Goal: Task Accomplishment & Management: Manage account settings

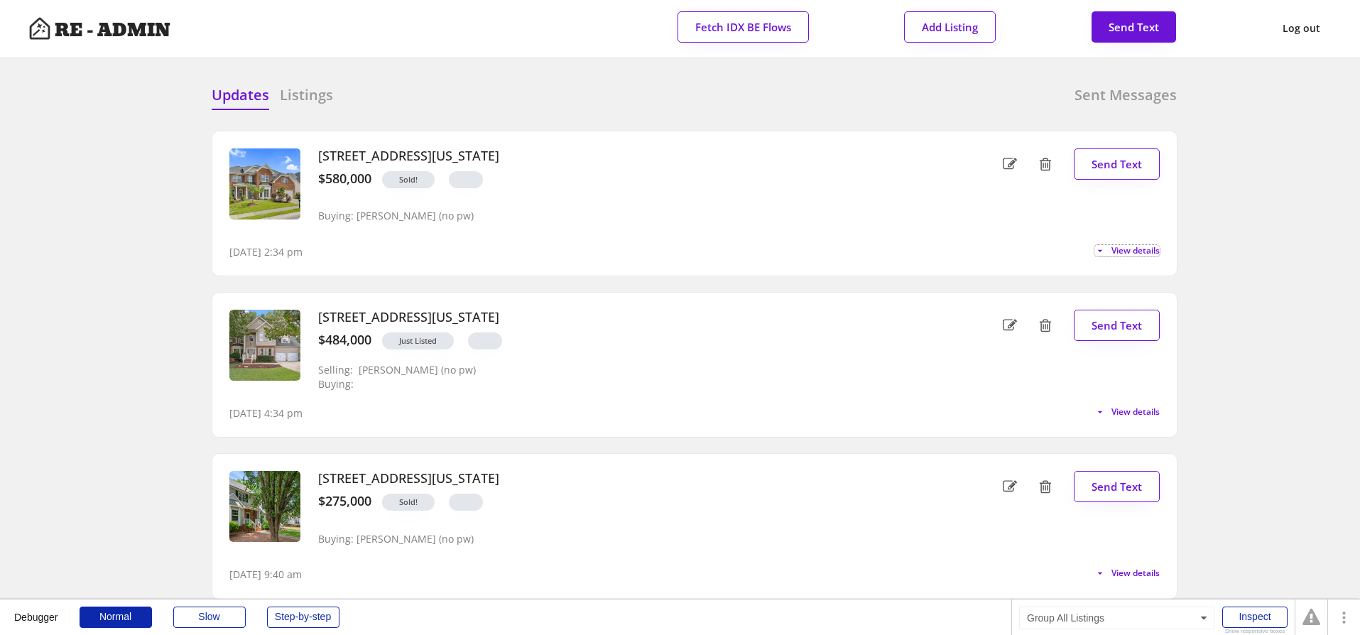
click at [497, 93] on div "Updates Listings Sent Messages" at bounding box center [695, 99] width 966 height 28
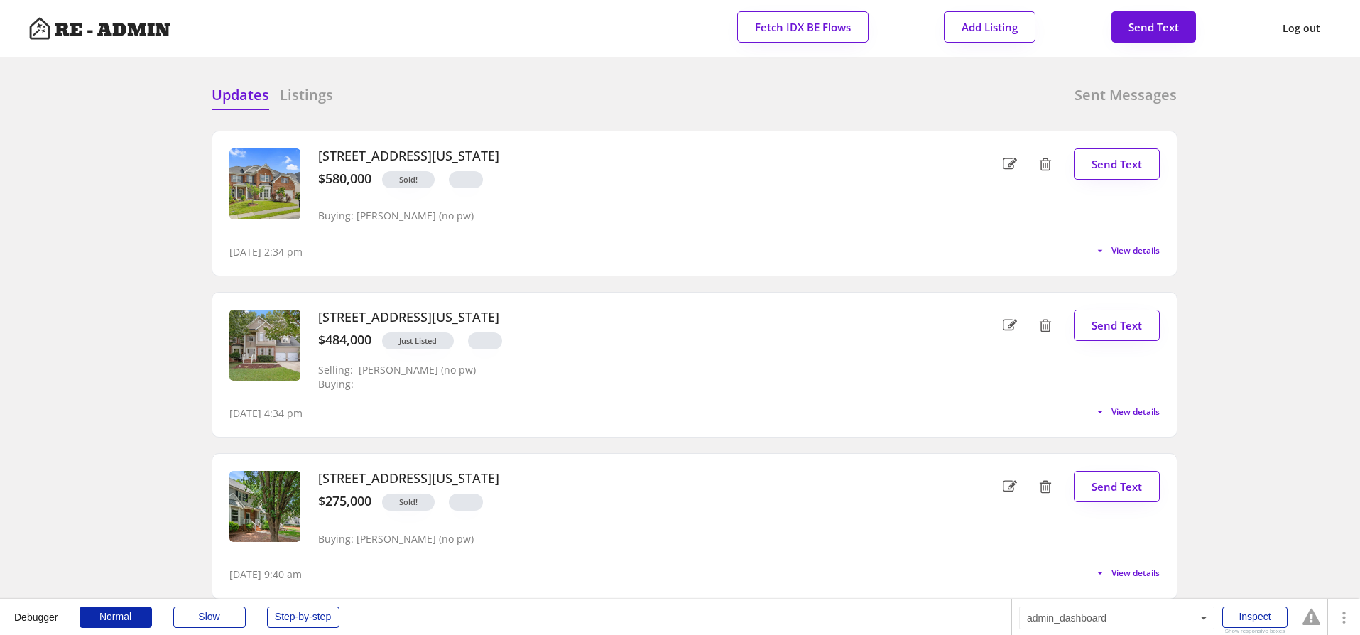
click at [1130, 250] on span "View details" at bounding box center [1132, 250] width 53 height 9
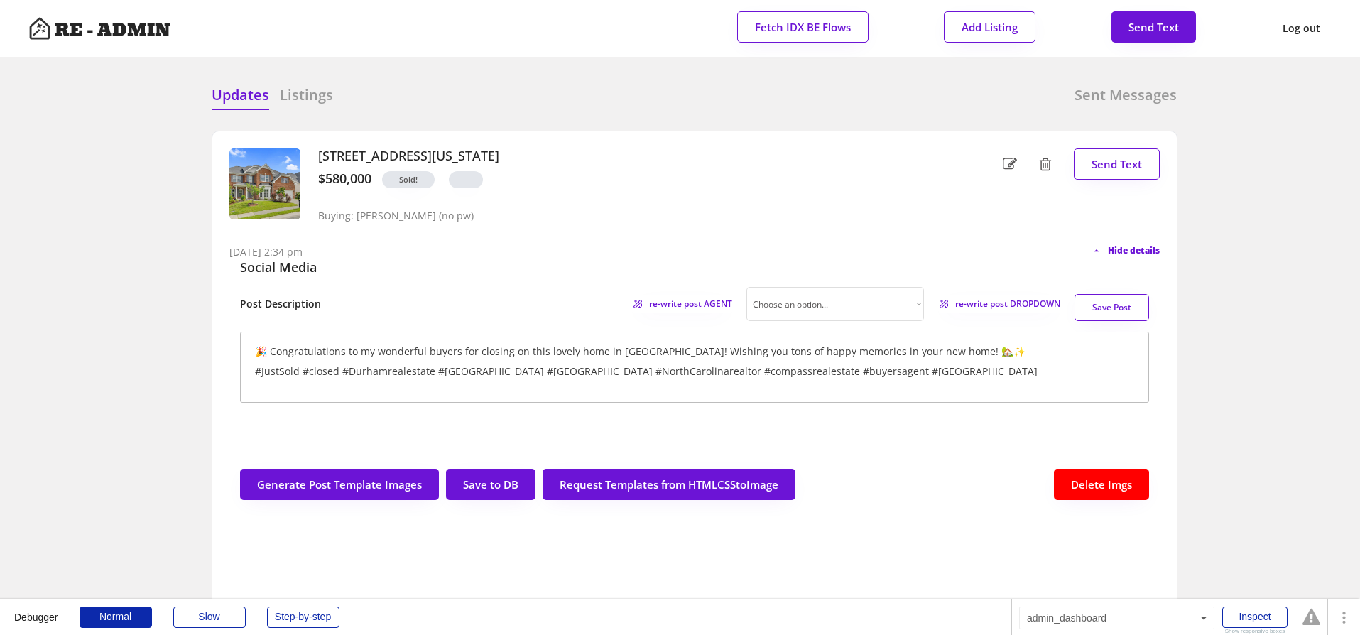
click at [1130, 249] on span "Hide details" at bounding box center [1134, 250] width 52 height 9
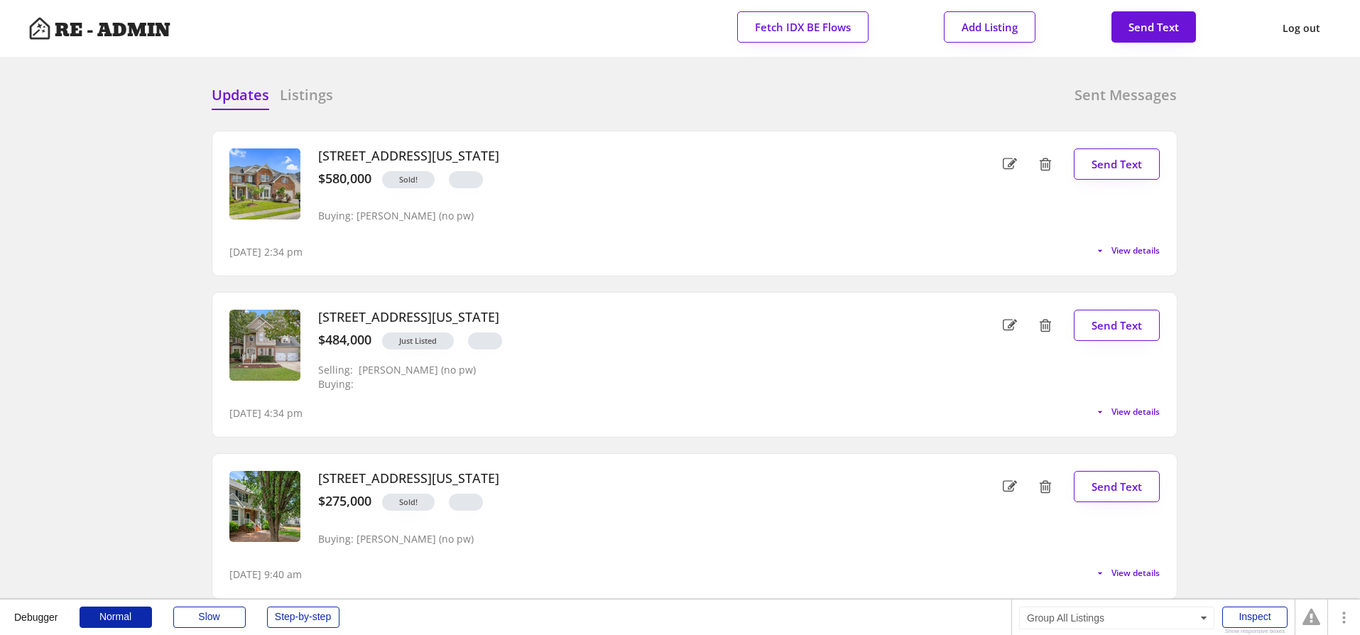
click at [313, 94] on h6 "Listings" at bounding box center [306, 95] width 53 height 20
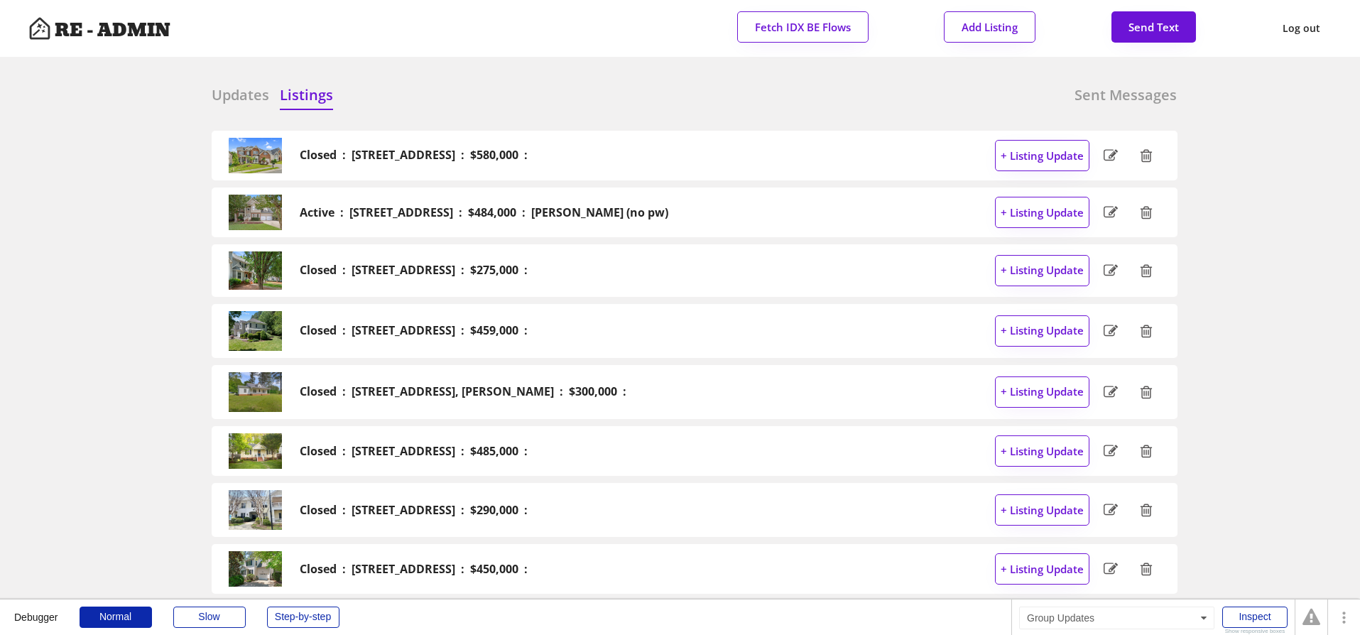
click at [241, 88] on h6 "Updates" at bounding box center [241, 95] width 58 height 20
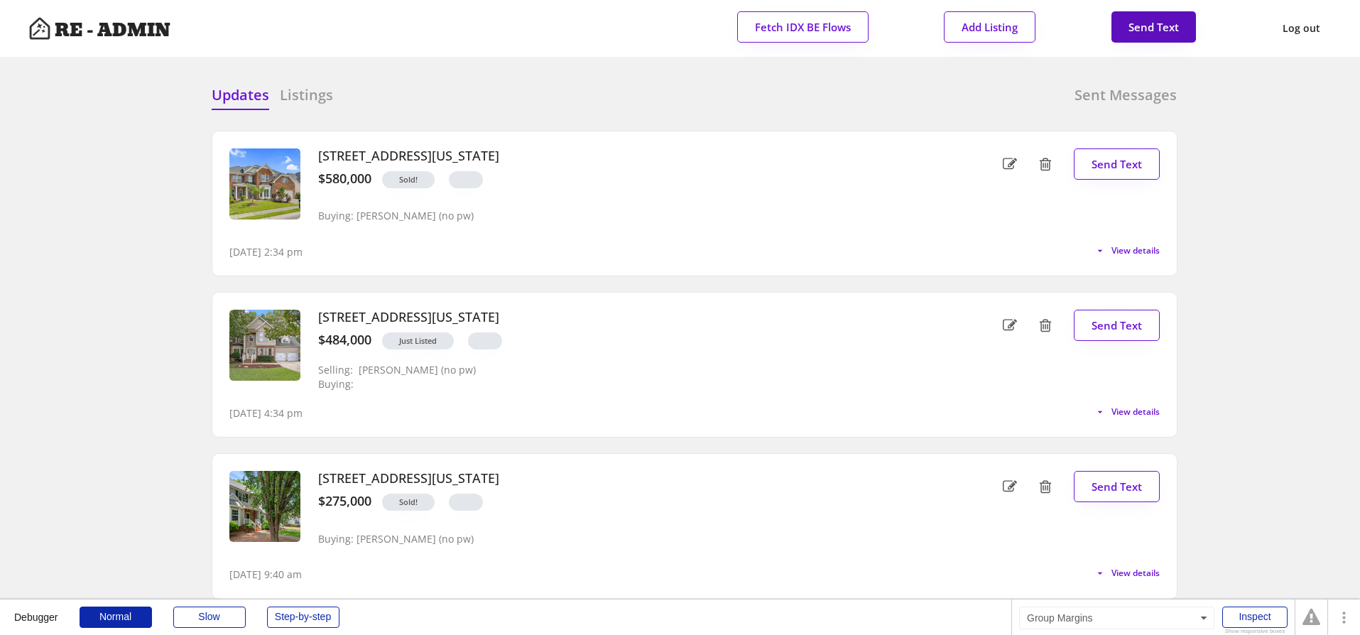
click at [1136, 27] on button "Send Text" at bounding box center [1153, 26] width 84 height 31
select select "raleigh"
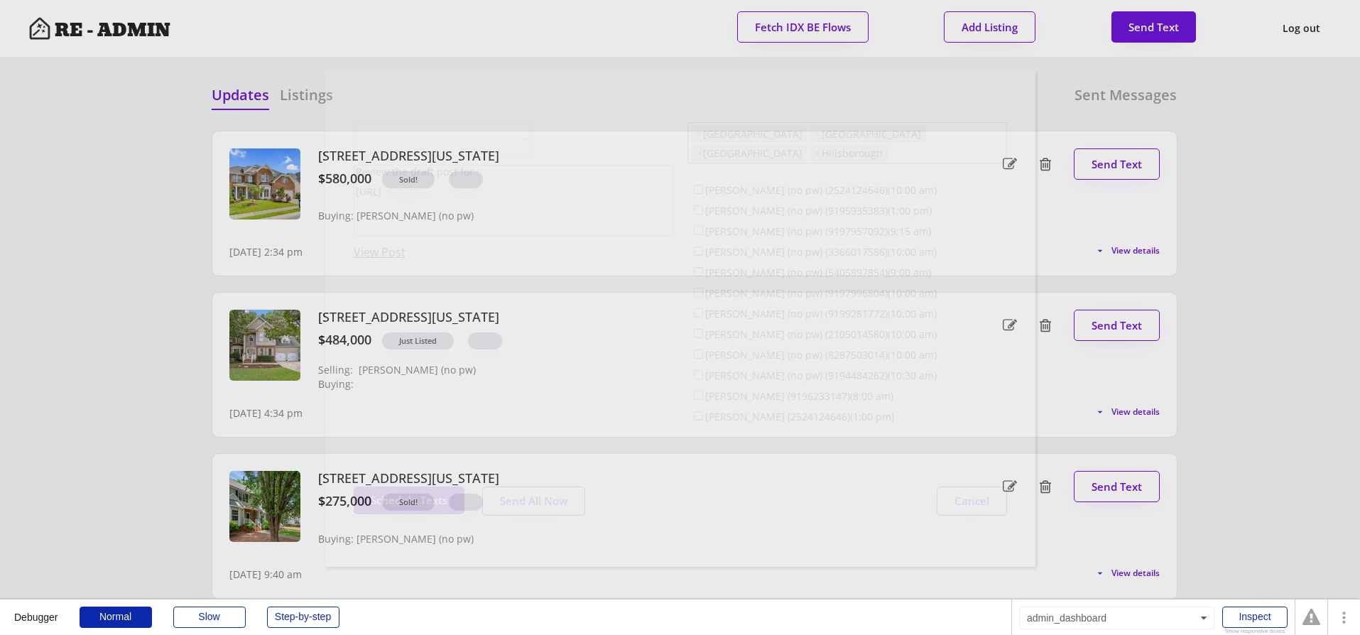
scroll to position [36, 0]
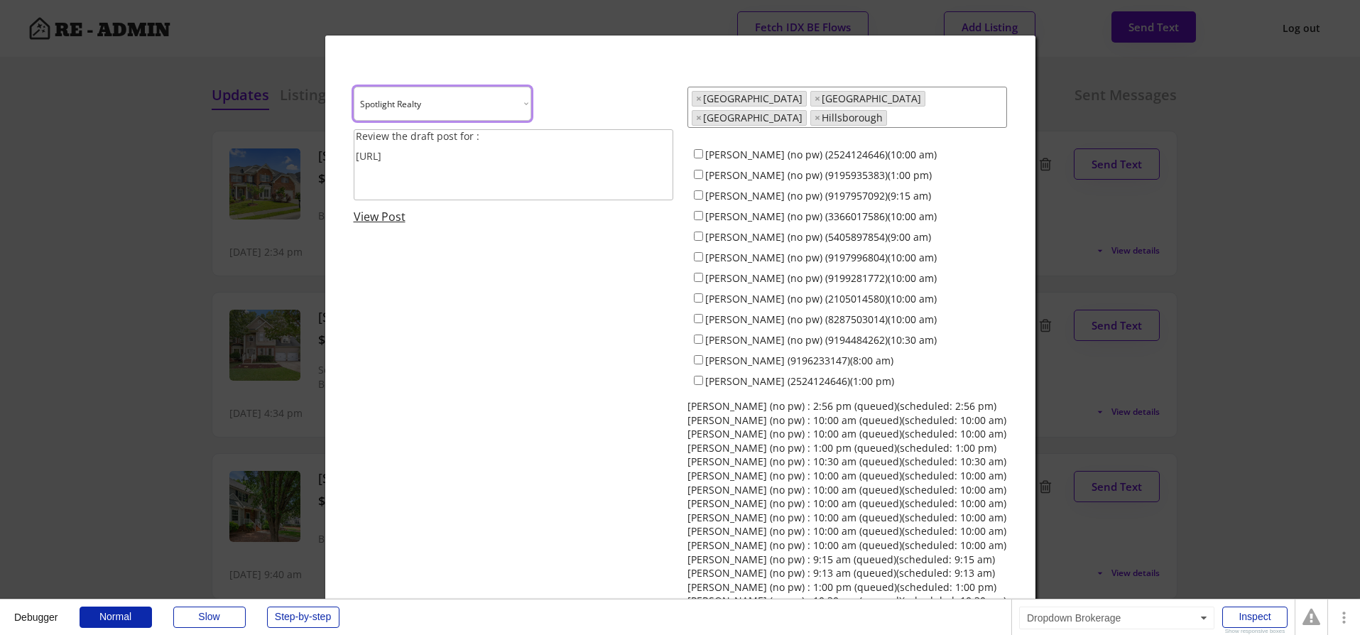
click at [515, 100] on select "Choose an option... Spotlight Realty Test Brokerage Terra Nova" at bounding box center [442, 104] width 177 height 34
select select ""1348695171700984260__LOOKUP__1759587937732x414810346509783400""
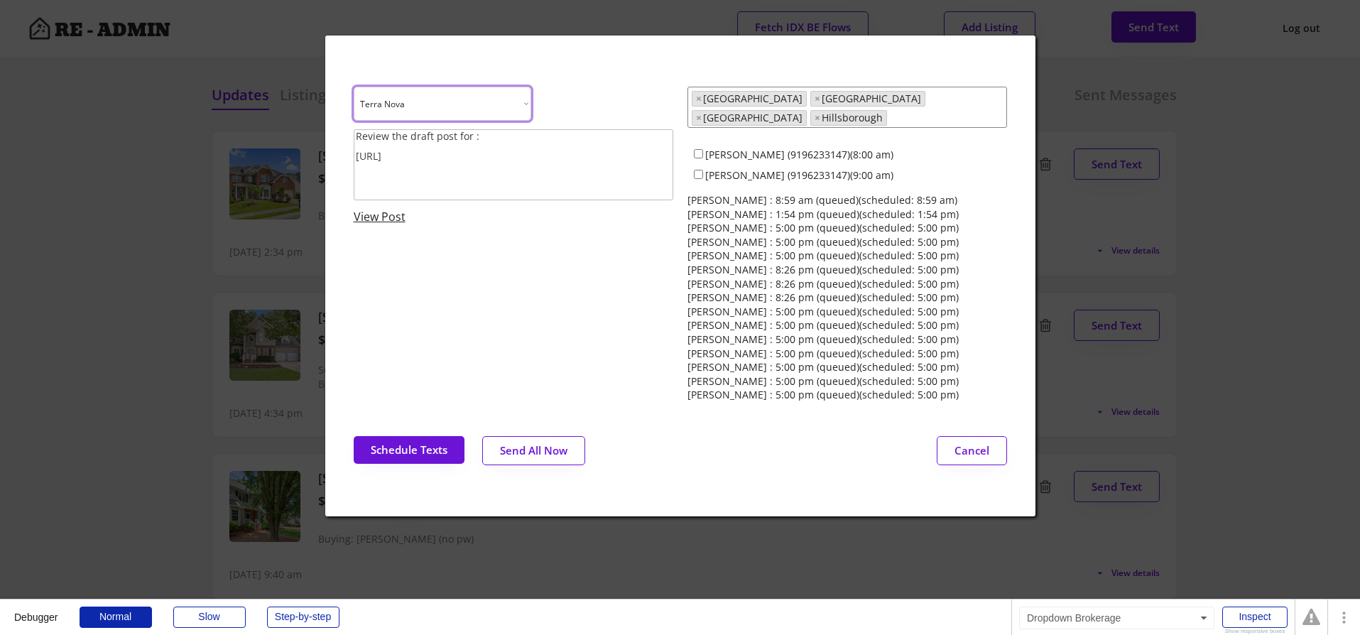
click at [507, 101] on select "Choose an option... Spotlight Realty Test Brokerage Terra Nova" at bounding box center [442, 104] width 177 height 34
click at [970, 436] on button "Cancel" at bounding box center [971, 450] width 70 height 29
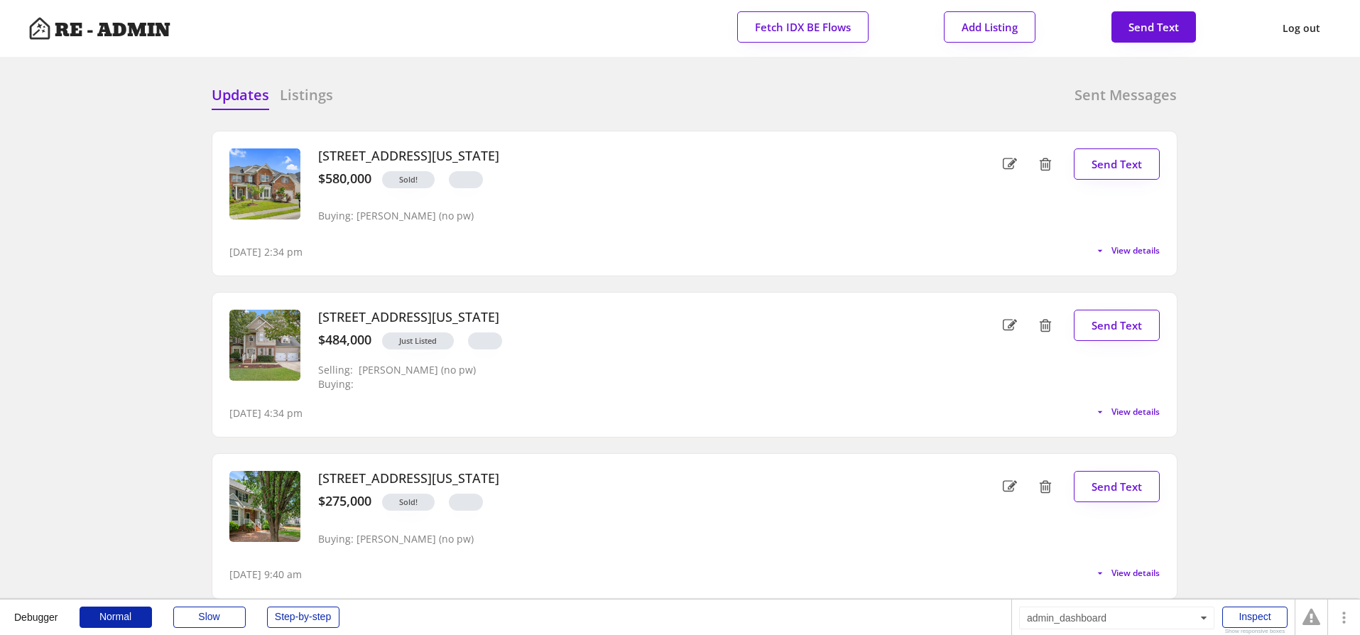
click at [537, 111] on div "Updates Listings Sent Messages" at bounding box center [695, 99] width 966 height 28
click at [988, 33] on button "Add Listing" at bounding box center [990, 26] width 92 height 31
select select ""new_listing""
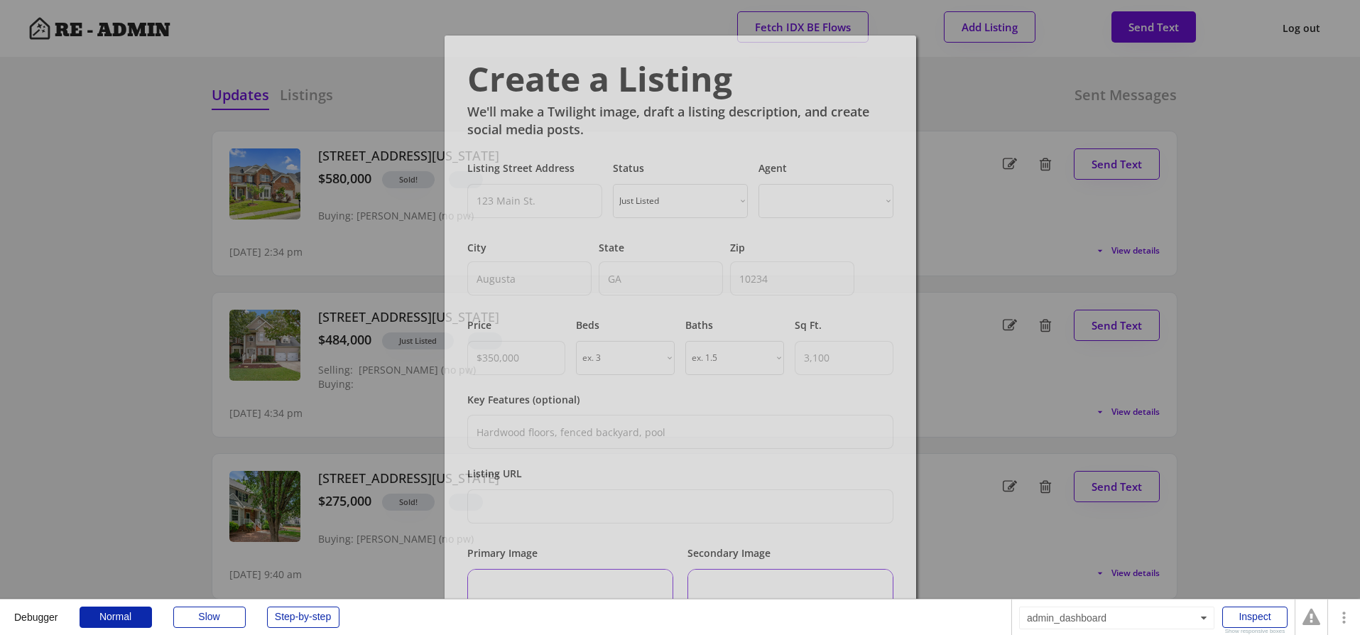
select select ""PLACEHOLDER_1427118222253""
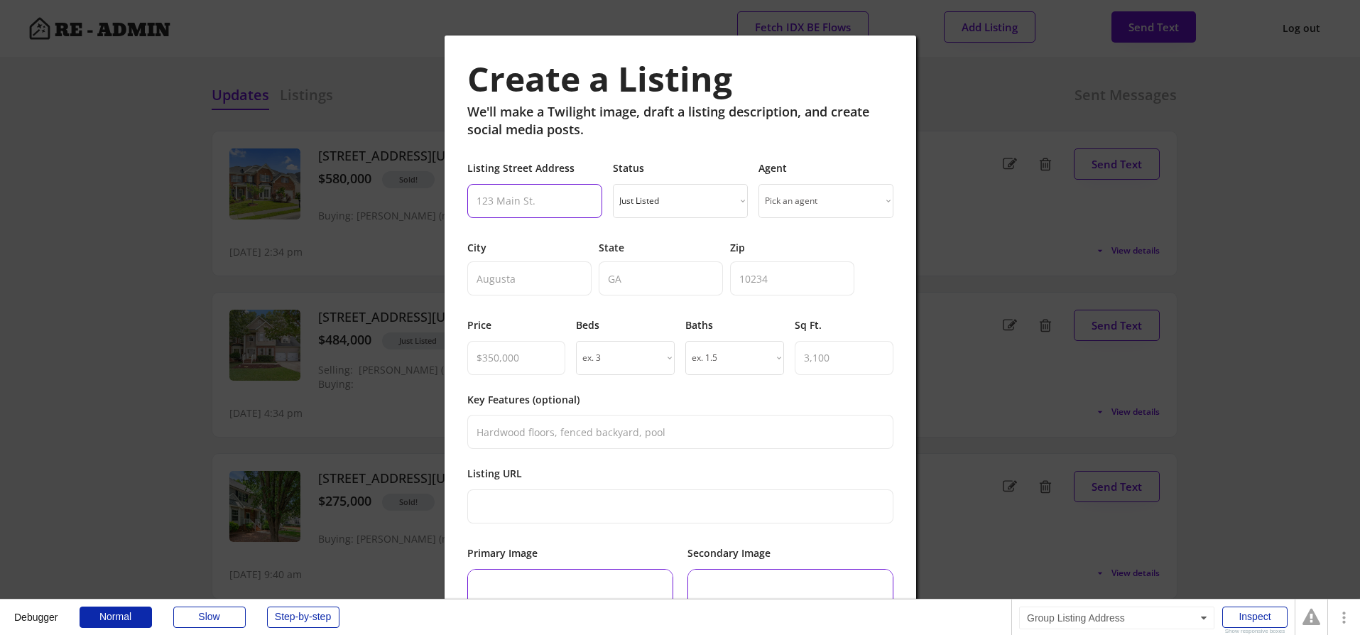
click at [546, 198] on input "input" at bounding box center [534, 201] width 135 height 34
paste input "160 Daphine Drive"
type input "160 Daphine Drive"
click at [660, 200] on select "Just Listed Coming Soon Open House Price Improved Pending Sold!" at bounding box center [680, 201] width 135 height 34
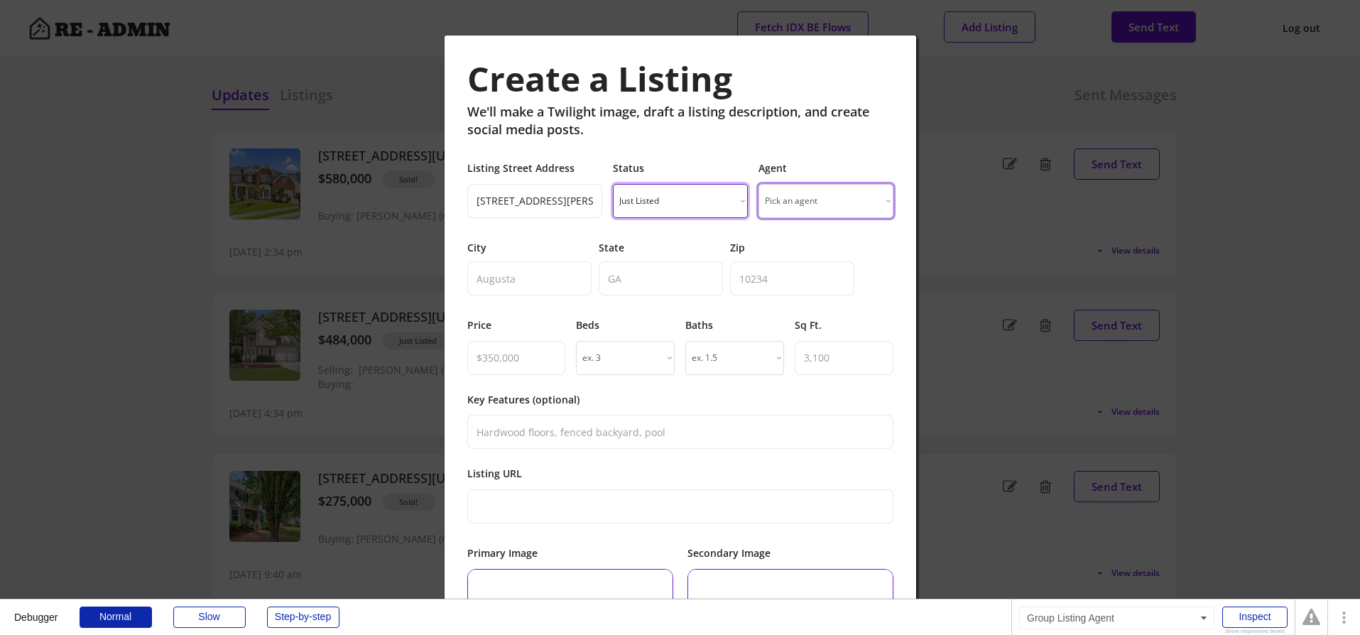
click at [825, 200] on select "Pick an agent Grant M. Biles Pete Wylie Lee Smallwood Gary Tappan Jeannie Biles…" at bounding box center [825, 201] width 135 height 34
select select ""1348695171700984260__LOOKUP__1759693231424x412137569105250000""
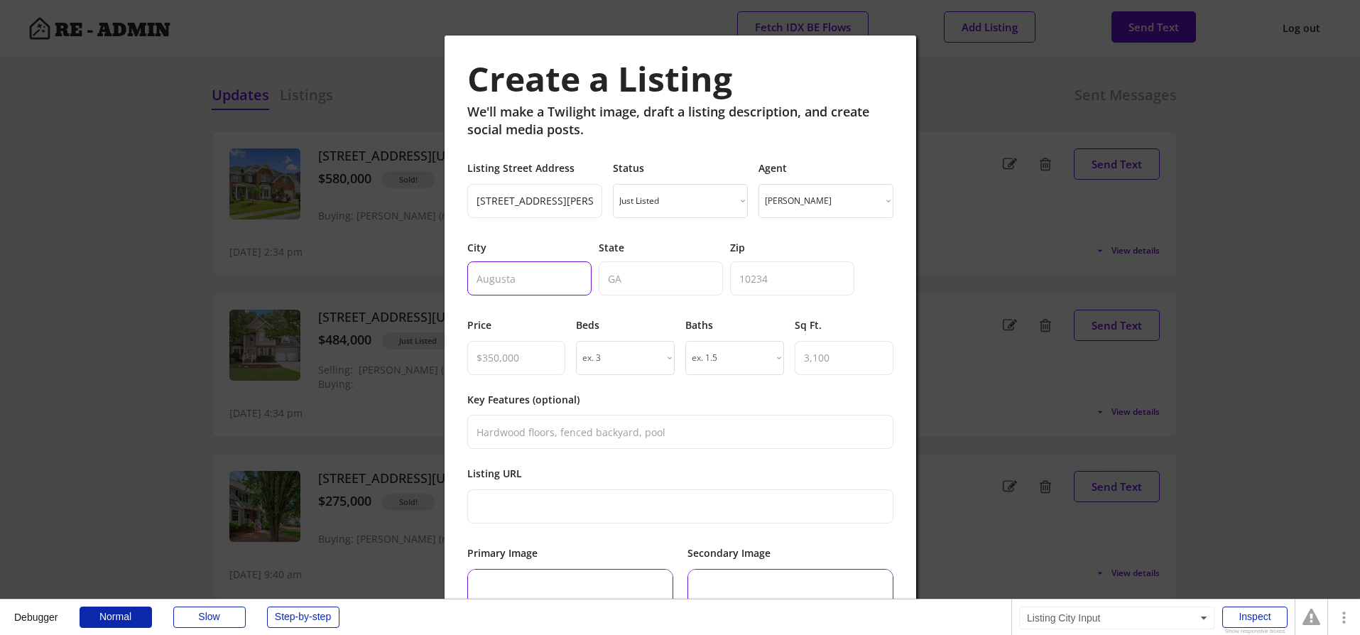
click at [533, 278] on input "input" at bounding box center [529, 278] width 124 height 34
paste input "Hillsborough"
type input "Hillsborough"
click at [641, 270] on input "input" at bounding box center [661, 278] width 124 height 34
type input "NC"
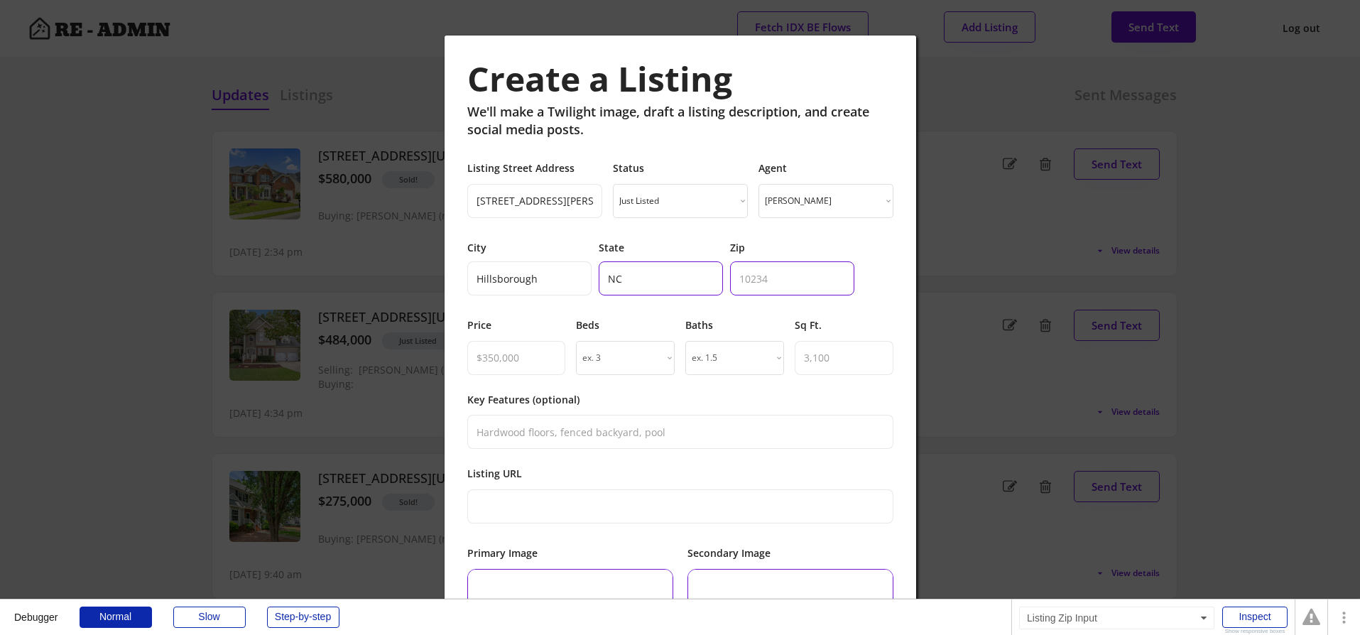
click at [777, 278] on input "input" at bounding box center [792, 278] width 124 height 34
type input "27278"
click at [750, 317] on div "Create a Listing We'll make a Twilight image, draft a listing description, and …" at bounding box center [680, 442] width 426 height 768
click at [501, 353] on input "input" at bounding box center [516, 358] width 99 height 34
type input "$625,000"
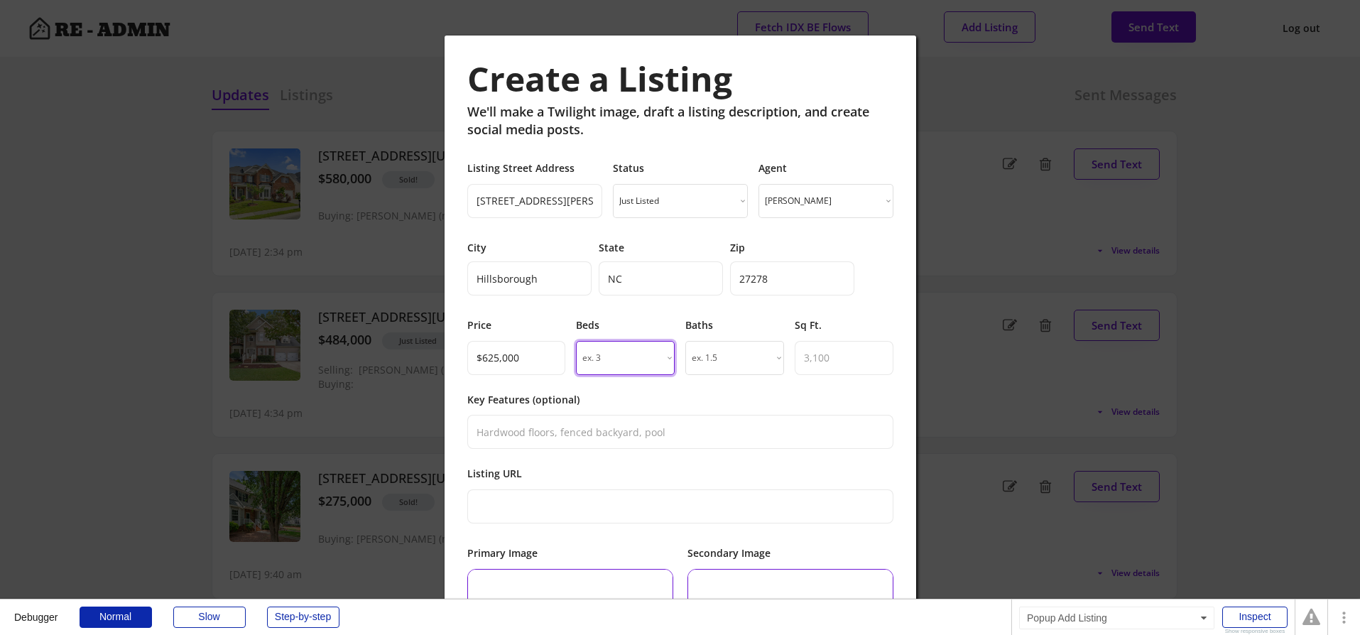
select select "3"
click at [746, 351] on select "ex. 1.5 1 1.5 2 2.5 3 3.5 4 4.5 5 5.5 6 6.5 7 7.5 8 8.5 9 9.5 10" at bounding box center [734, 358] width 99 height 34
click at [743, 357] on select "ex. 1.5 1 1.5 2 2.5 3 3.5 4 4.5 5 5.5 6 6.5 7 7.5 8 8.5 9 9.5 10" at bounding box center [734, 358] width 99 height 34
select select "3"
click at [842, 355] on input "input" at bounding box center [843, 358] width 99 height 34
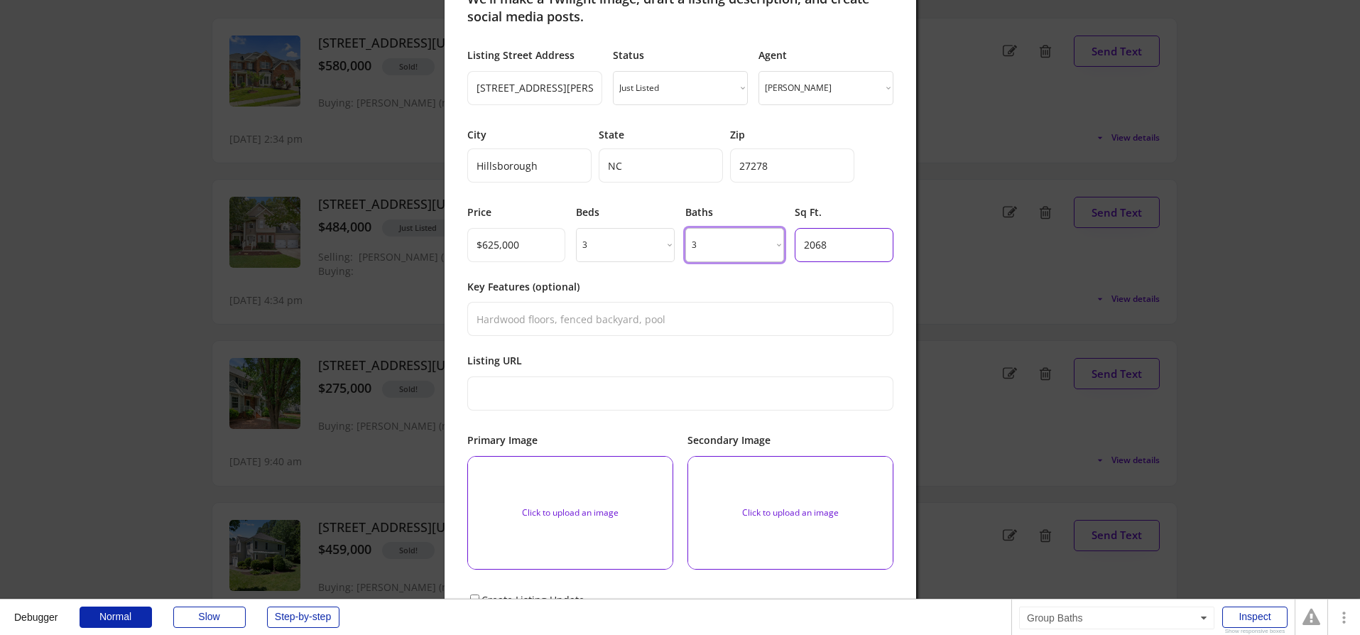
scroll to position [128, 0]
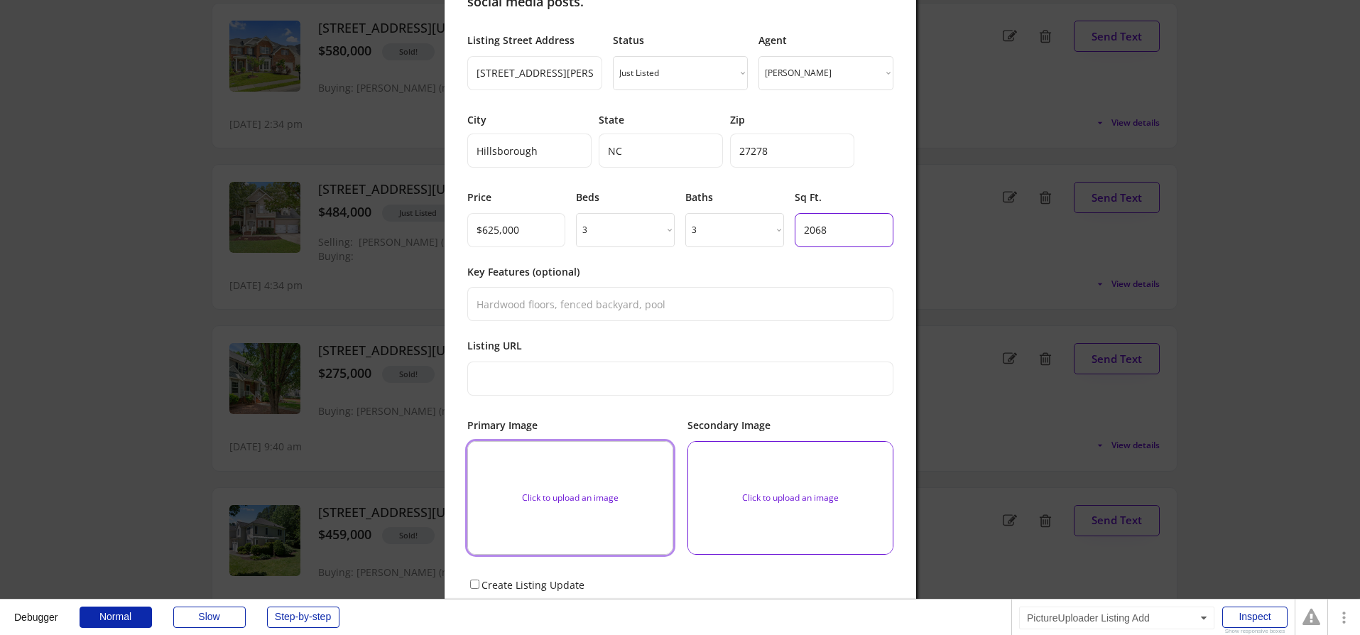
type input "2068"
click at [569, 474] on input "file" at bounding box center [570, 498] width 204 height 112
type input "C:\fakepath\5778785116069557547.jpg"
click at [763, 493] on input "file" at bounding box center [790, 498] width 204 height 112
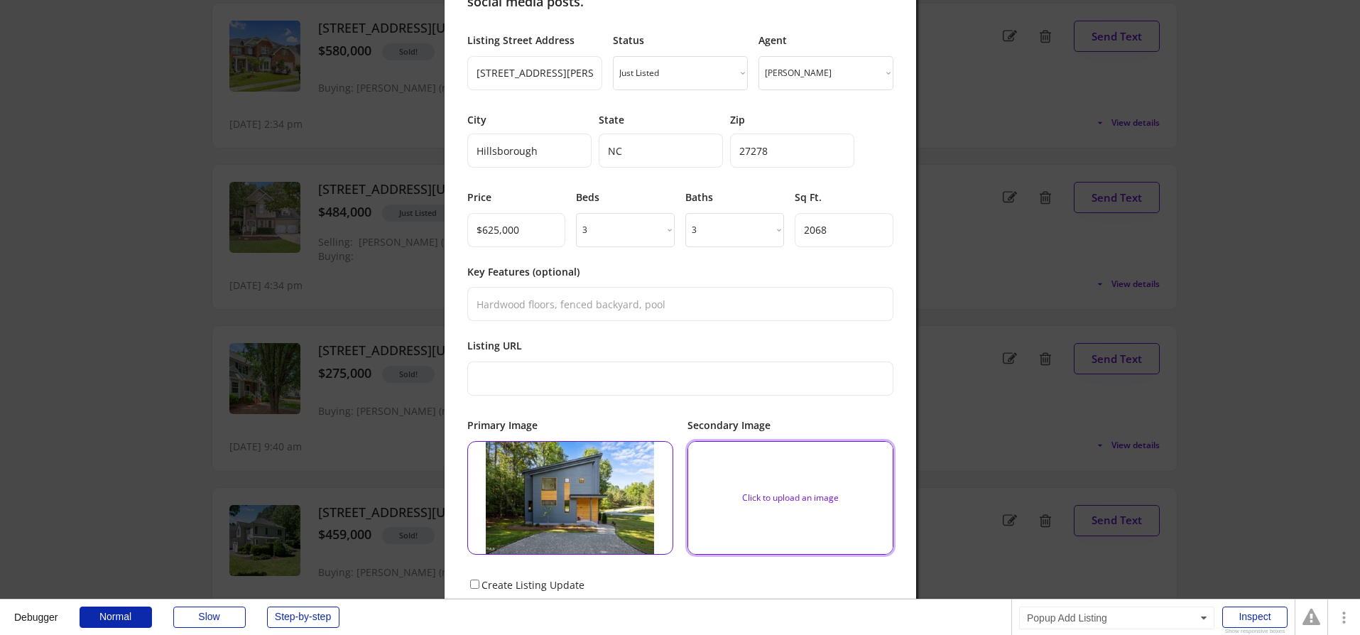
type input "C:\fakepath\5413666217748105335.jpg"
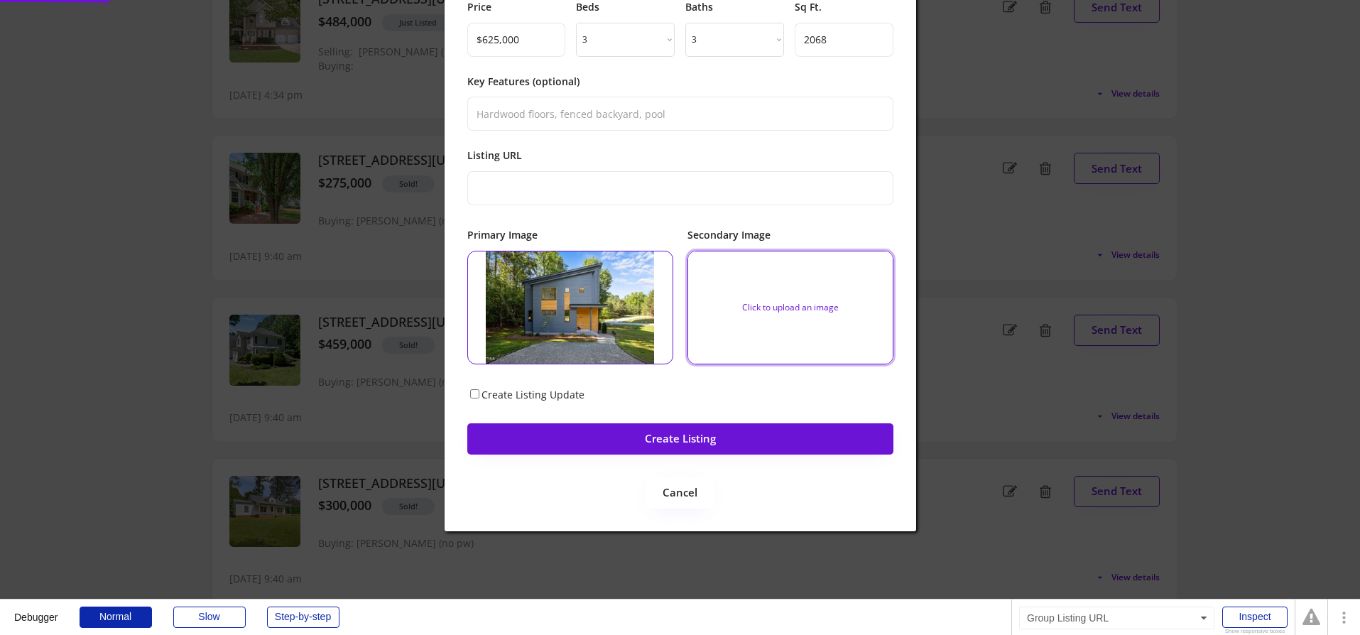
scroll to position [334, 0]
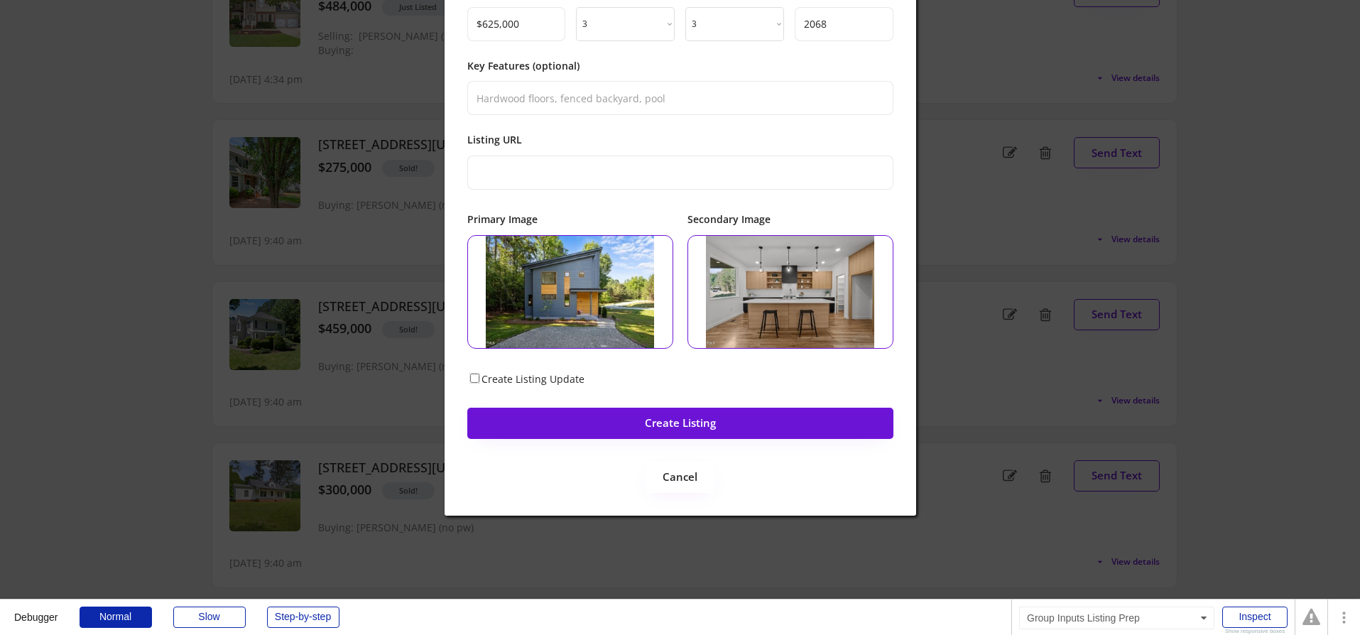
click at [473, 379] on input "Create Listing Update" at bounding box center [474, 377] width 9 height 9
checkbox input "true"
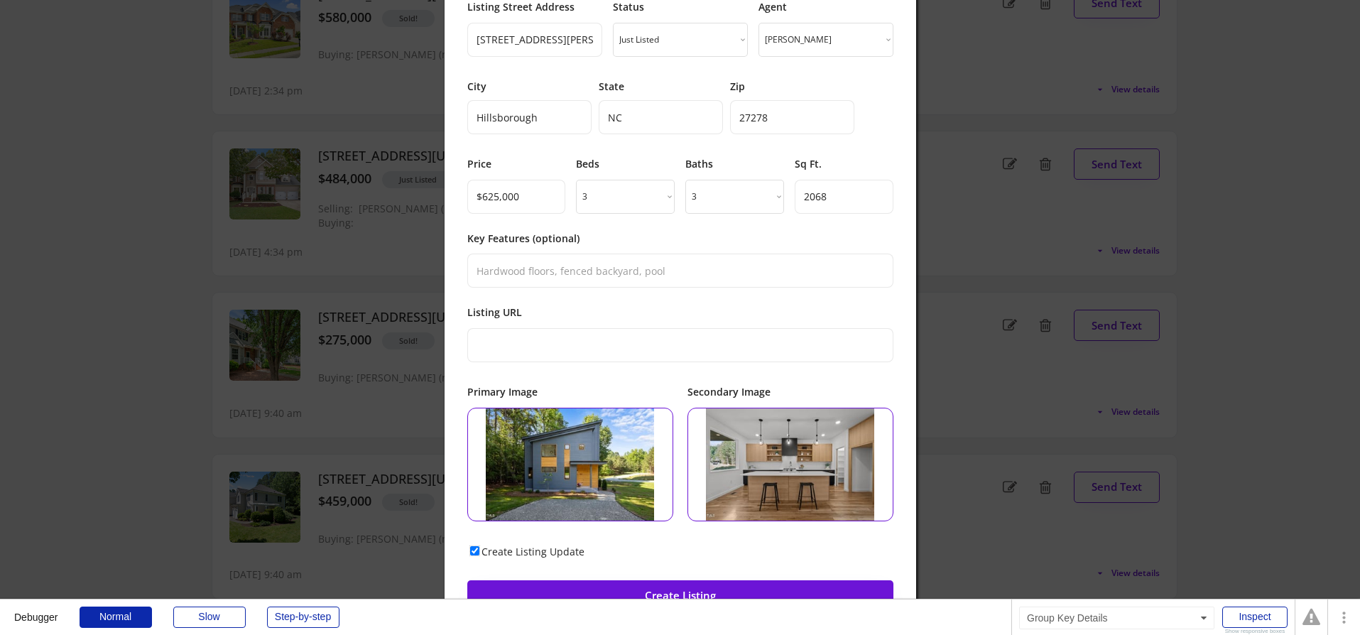
scroll to position [420, 0]
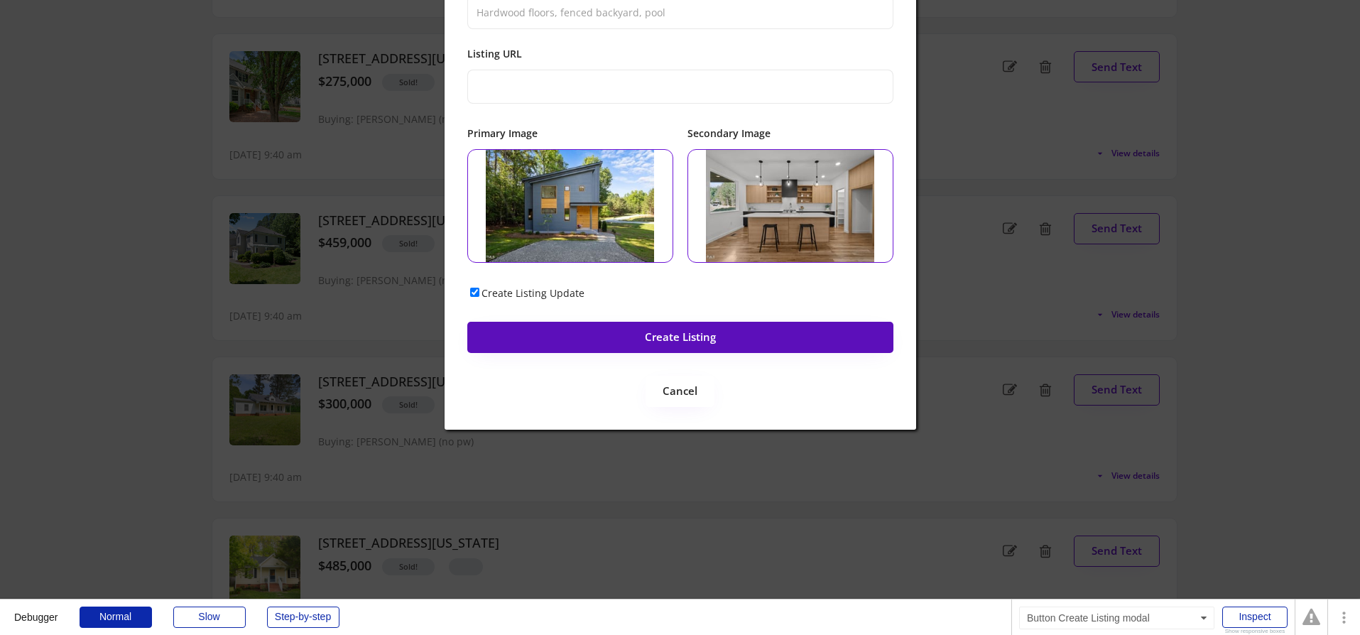
click at [667, 337] on button "Create Listing" at bounding box center [680, 337] width 426 height 31
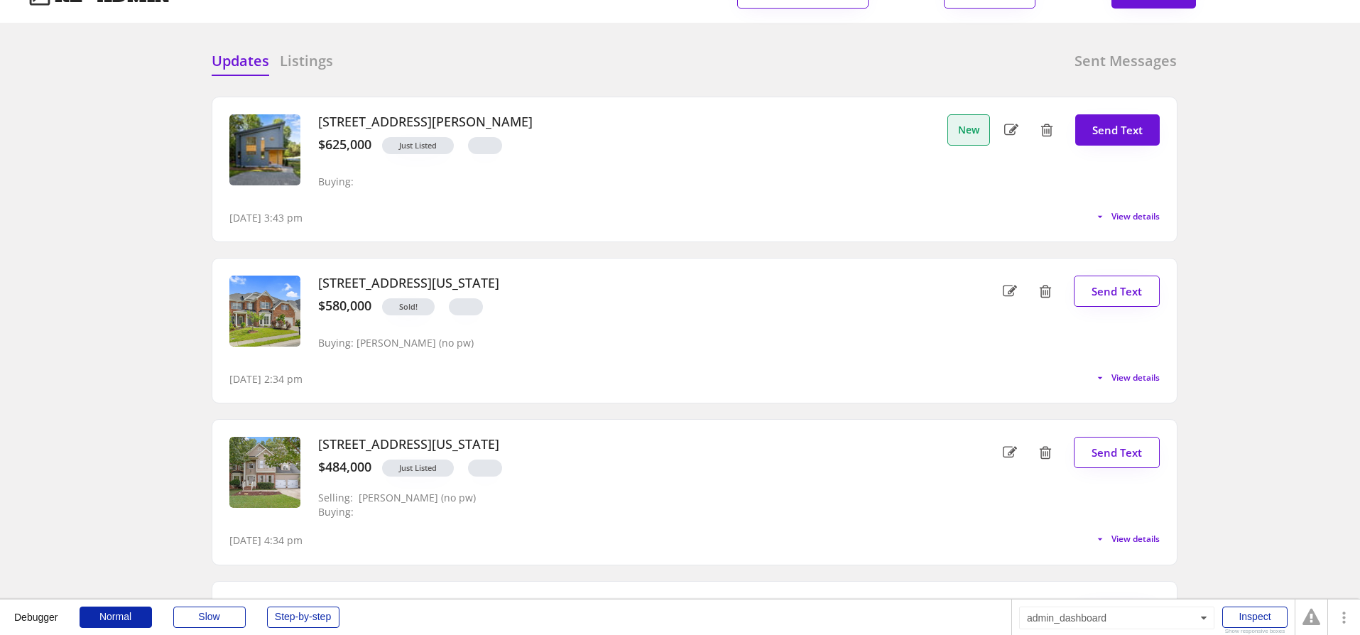
scroll to position [0, 0]
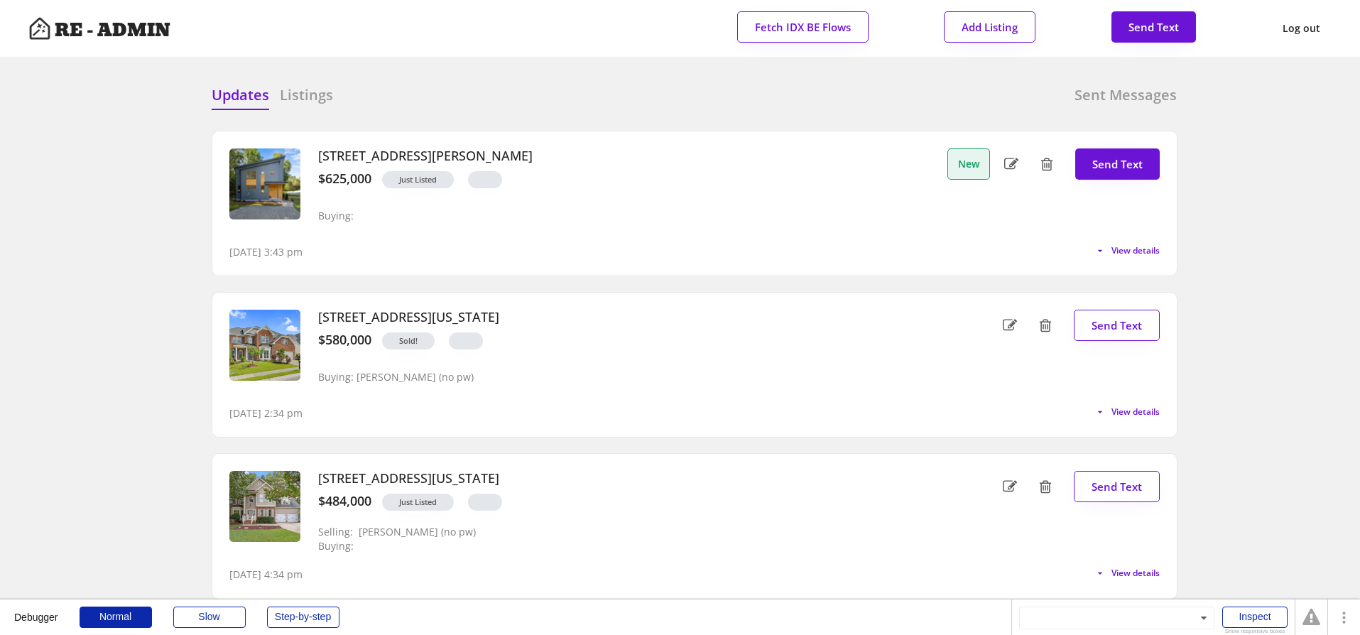
click at [680, 286] on div "106 Elmsford Street, Durham, North Carolina $580,000 Sold! Selling: Buying: Eve…" at bounding box center [695, 365] width 966 height 161
click at [1130, 253] on span "View details" at bounding box center [1135, 250] width 48 height 9
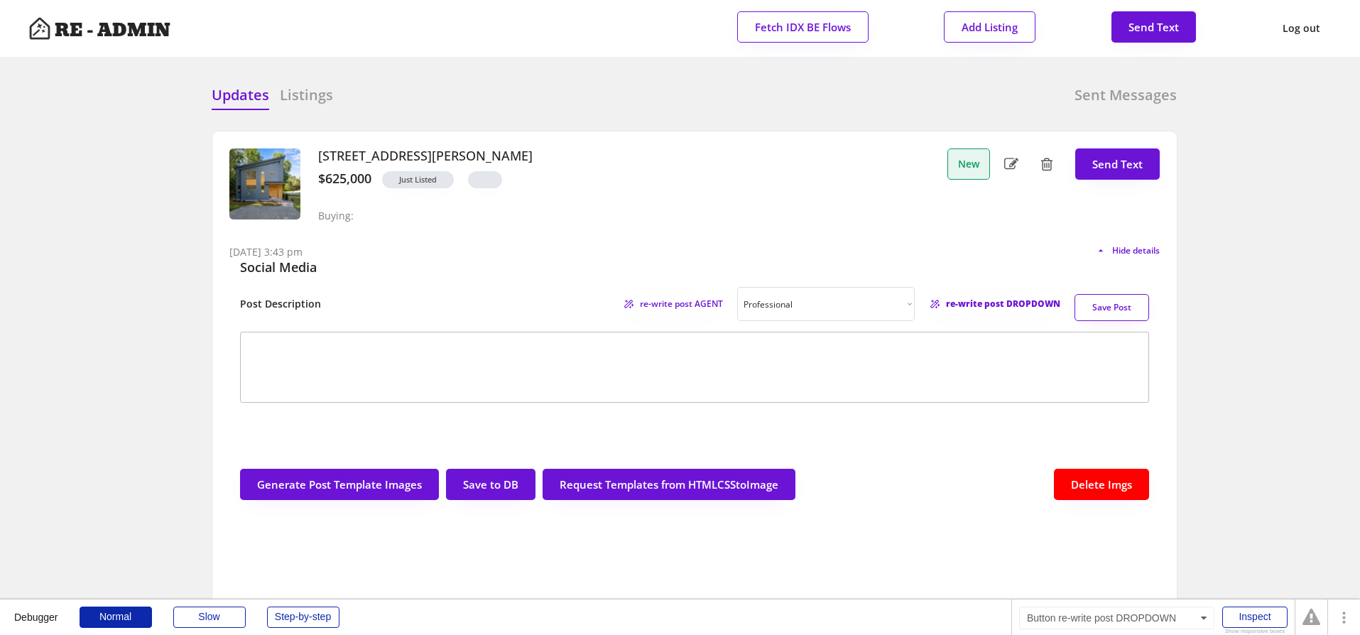
click at [1000, 303] on span "re-write post DROPDOWN" at bounding box center [1003, 304] width 114 height 9
type textarea "🏡 Just Listed: Stunning 3 Bed, 3 Bath Home in a Prime Location! Discover your d…"
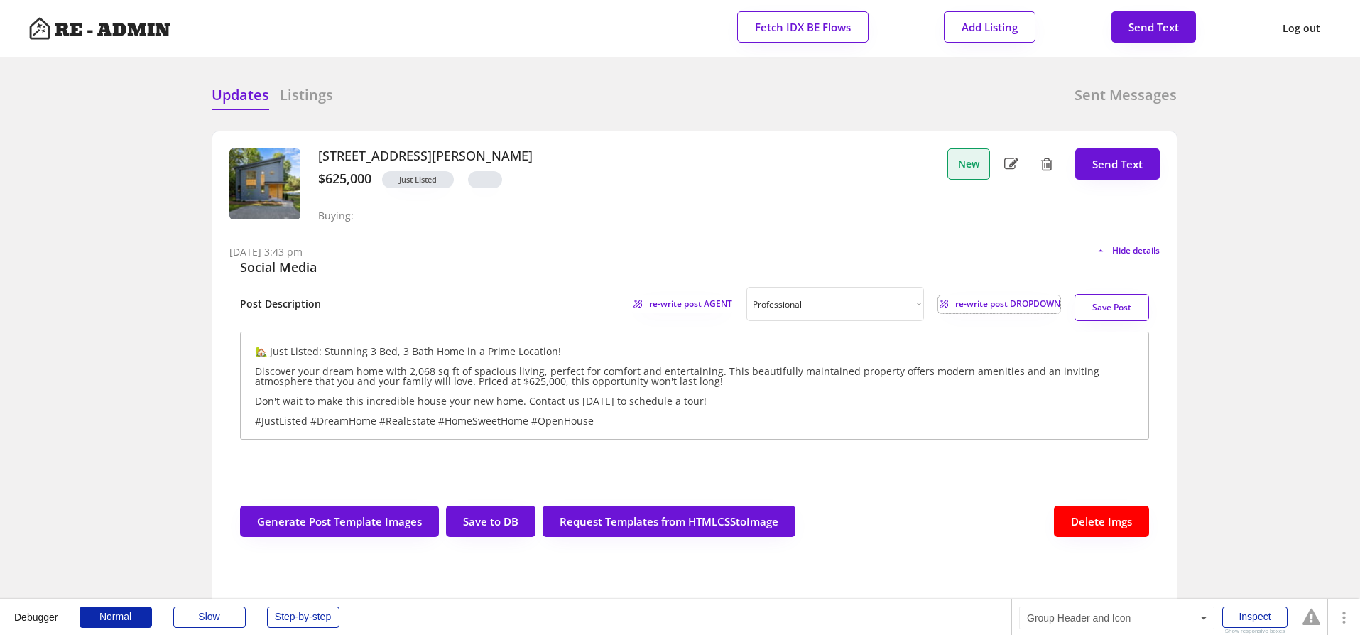
click at [464, 253] on div "10/05/25, 3:43 pm Hide details" at bounding box center [694, 245] width 930 height 28
click at [336, 218] on div "Buying:" at bounding box center [335, 216] width 35 height 12
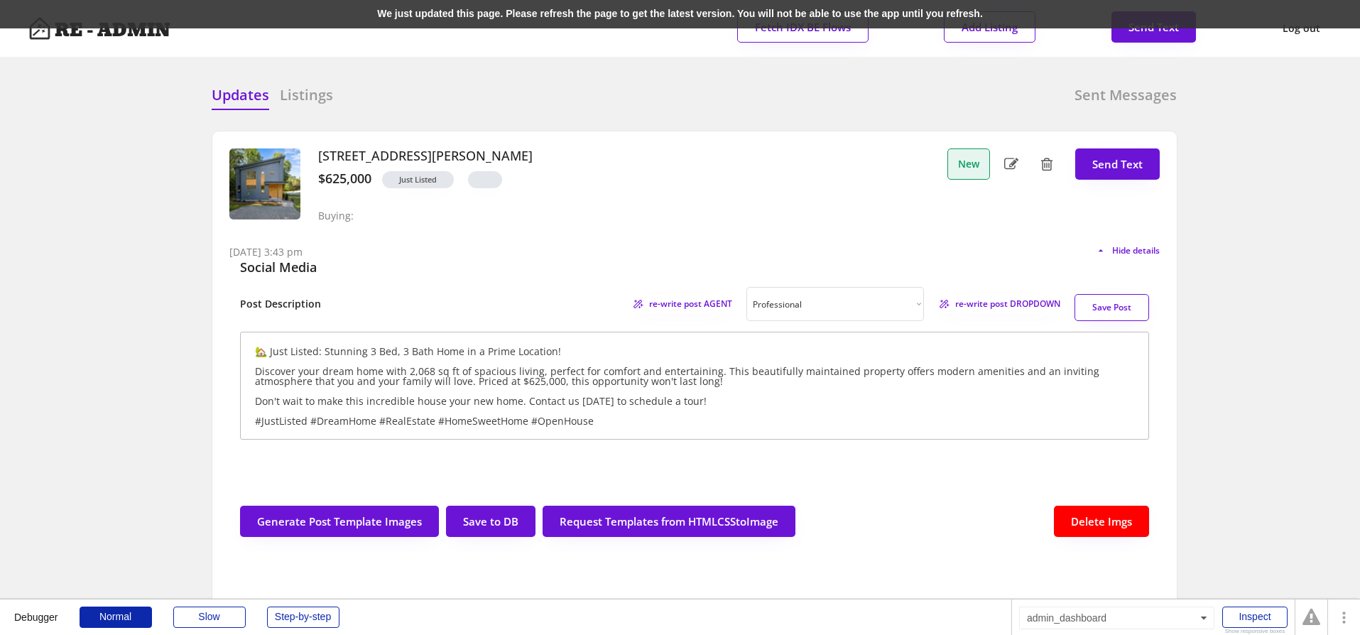
click at [325, 13] on div "We just updated this page. Please refresh the page to get the latest version. Y…" at bounding box center [680, 14] width 1360 height 28
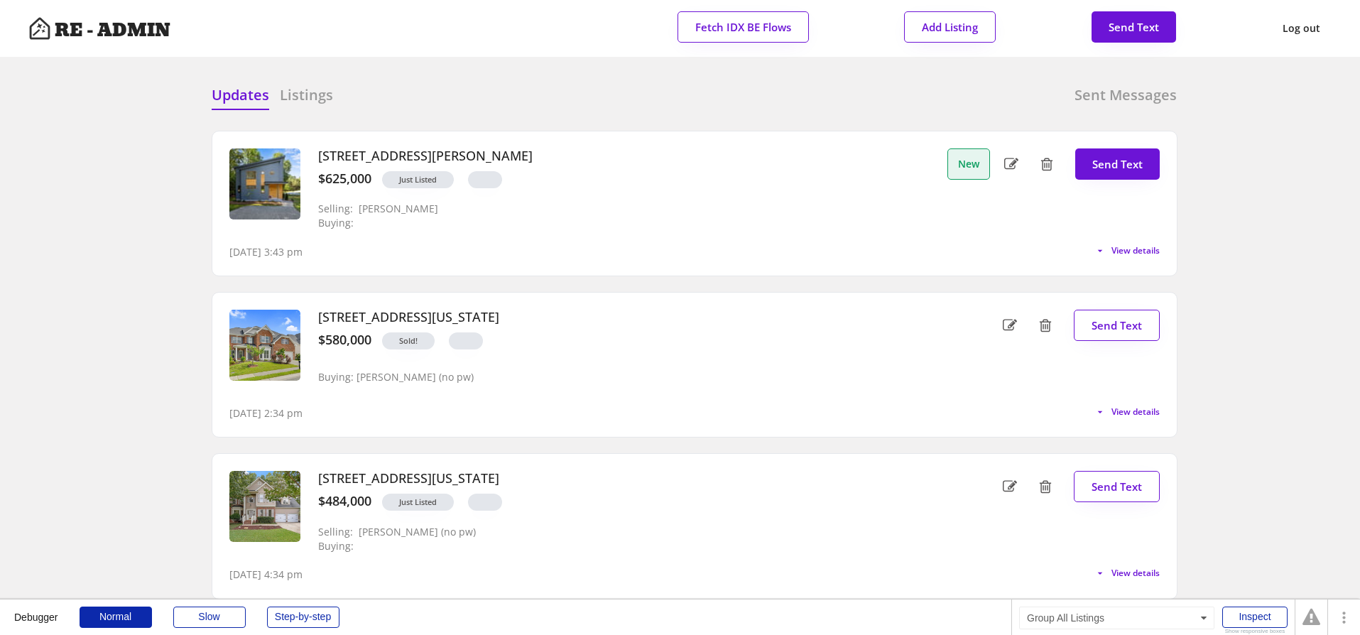
click at [471, 96] on div "Updates Listings Sent Messages" at bounding box center [695, 99] width 966 height 28
click at [1131, 248] on span "View details" at bounding box center [1132, 250] width 53 height 9
select select ""professional""
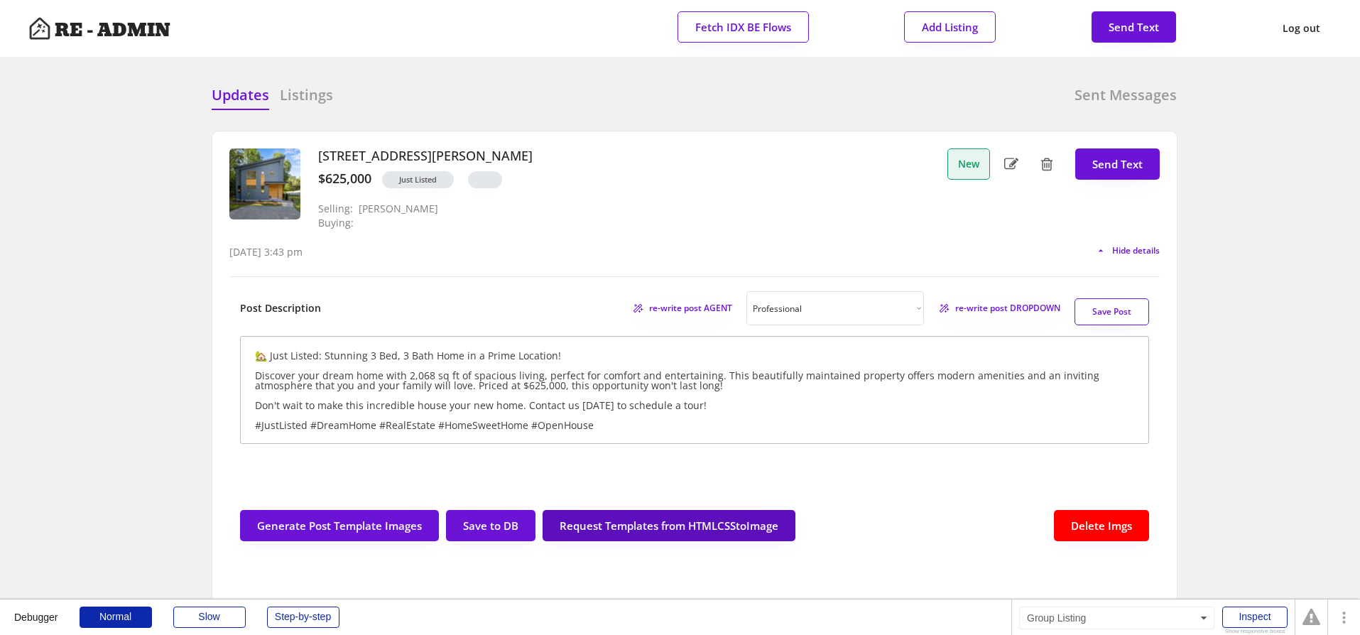
click at [663, 530] on button "Request Templates from HTMLCSStoImage" at bounding box center [668, 525] width 253 height 31
click at [1127, 248] on span "Hide details" at bounding box center [1134, 250] width 52 height 9
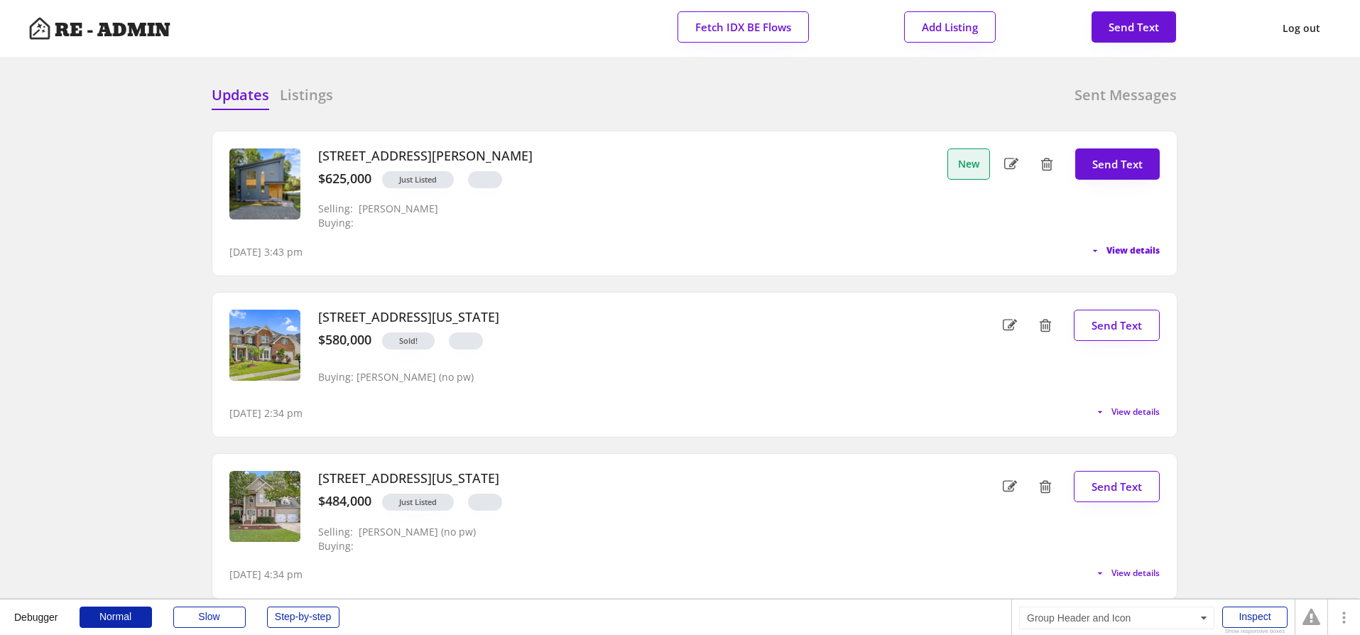
click at [1142, 251] on span "View details" at bounding box center [1132, 250] width 53 height 9
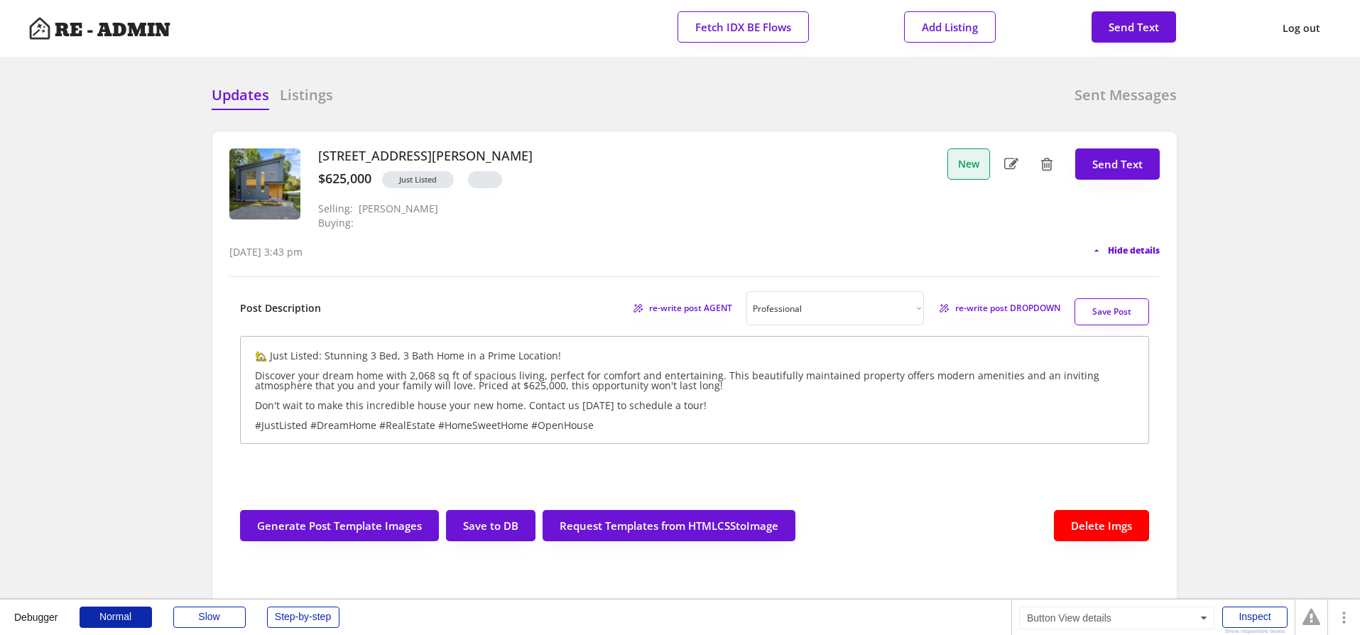
click at [1123, 246] on span "Hide details" at bounding box center [1134, 250] width 52 height 9
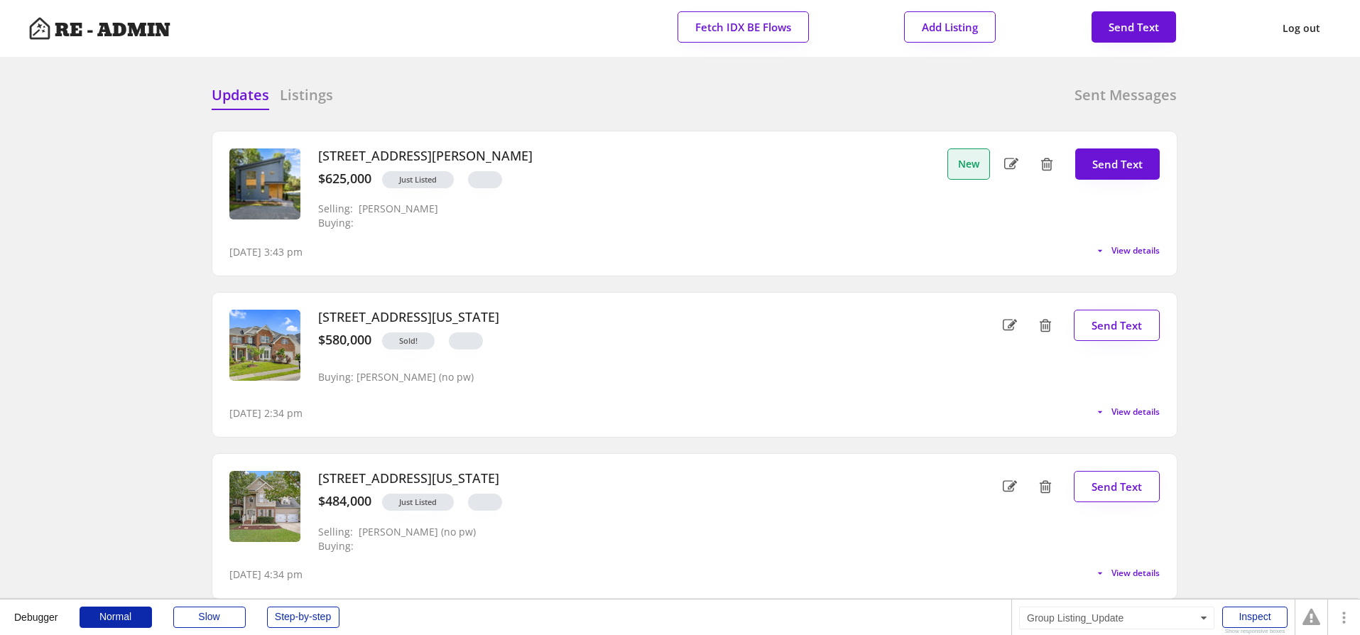
click at [906, 235] on div "10/05/25, 3:43 pm View details" at bounding box center [694, 245] width 930 height 28
click at [927, 220] on div "160 Daphine Drive, Hillsborough, NC 27278 $625,000 Just Listed Selling: Kara Pi…" at bounding box center [623, 189] width 633 height 82
click at [1104, 158] on button "Send Text" at bounding box center [1117, 163] width 84 height 31
select select "raleigh"
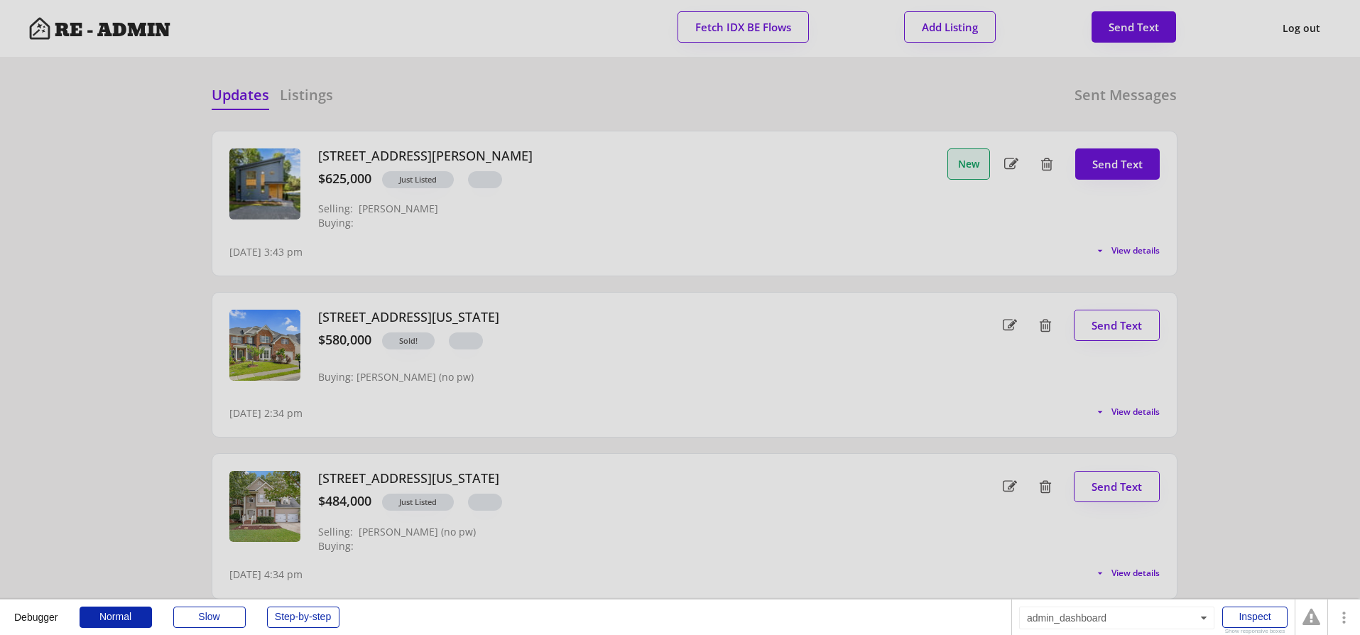
scroll to position [36, 0]
select select ""1348695171700984260__LOOKUP__1743599703321x142788062077753970""
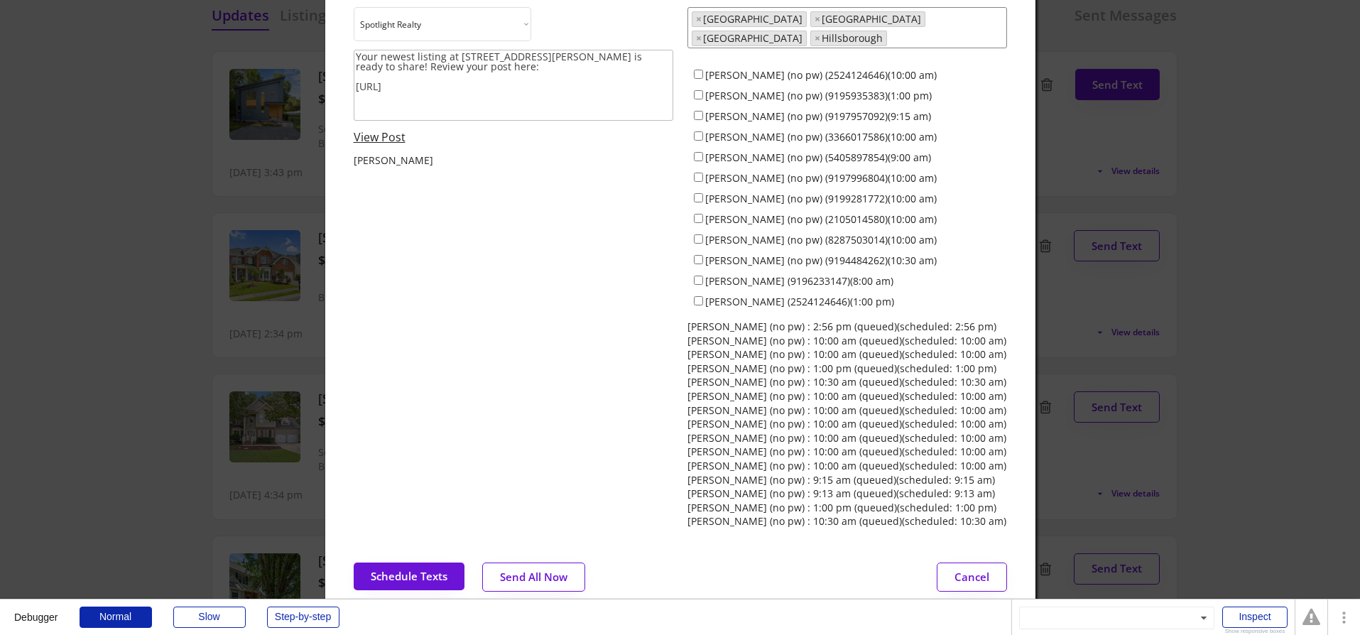
scroll to position [0, 0]
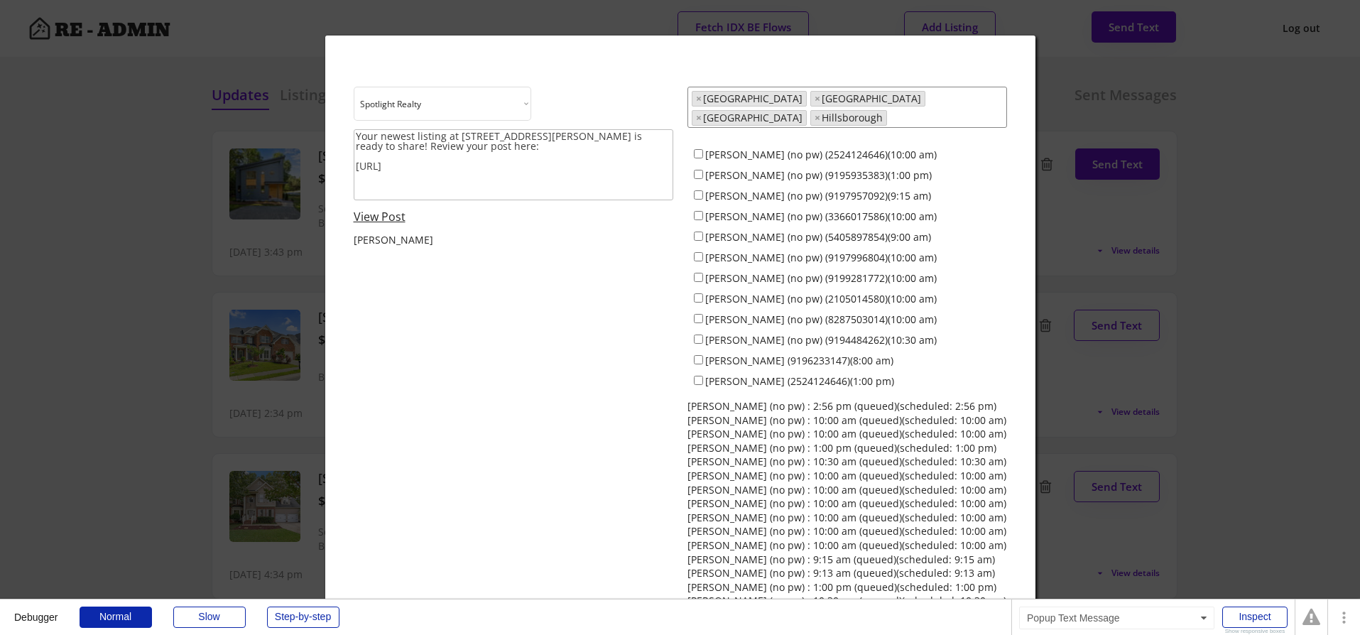
click at [1073, 229] on div at bounding box center [680, 317] width 1360 height 635
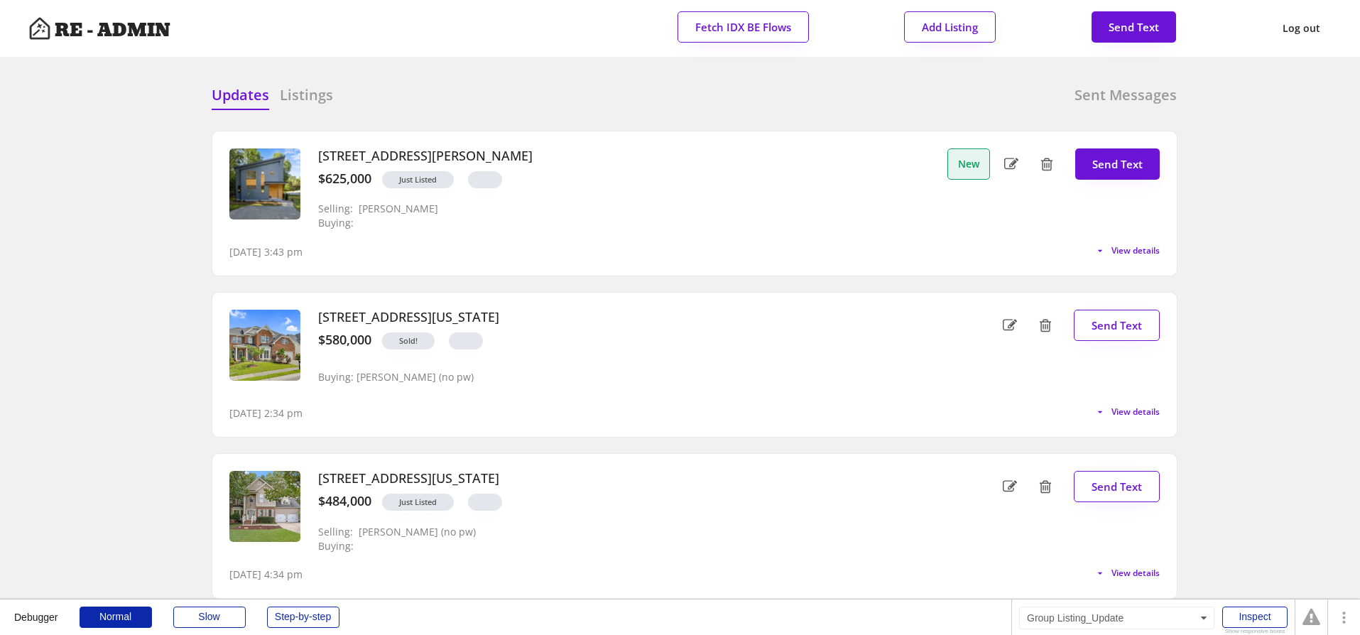
click at [1131, 246] on span "View details" at bounding box center [1135, 250] width 48 height 9
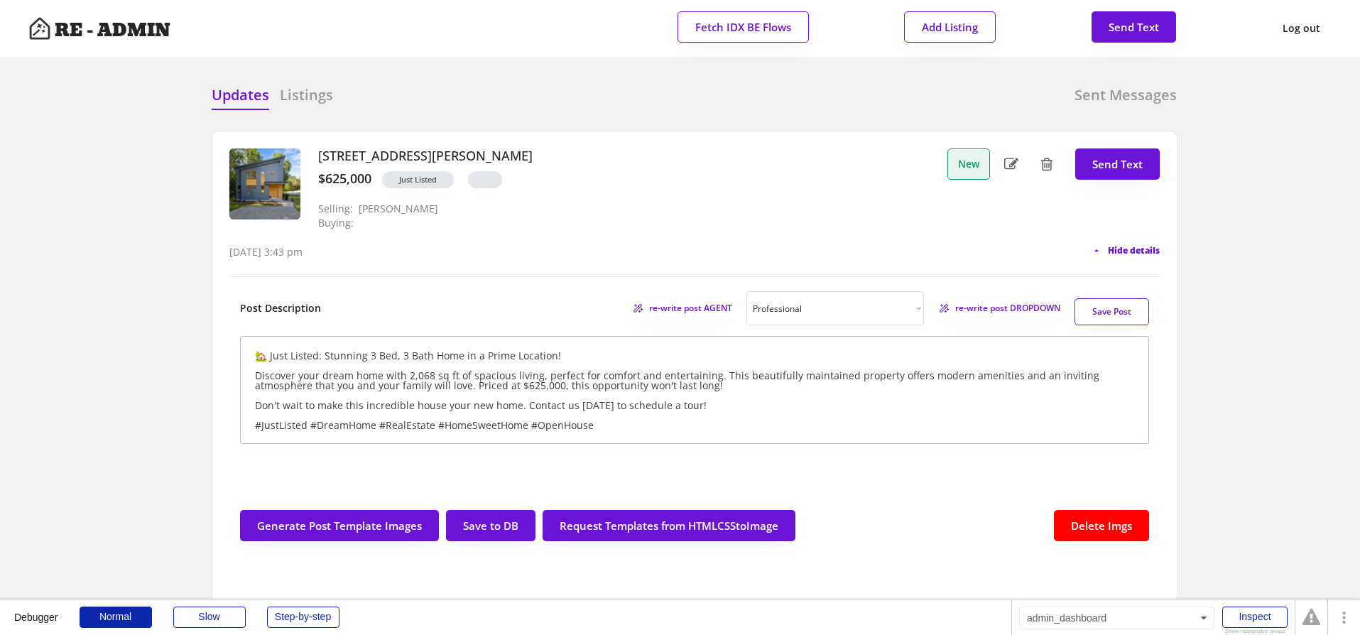
click at [1131, 248] on span "Hide details" at bounding box center [1134, 250] width 52 height 9
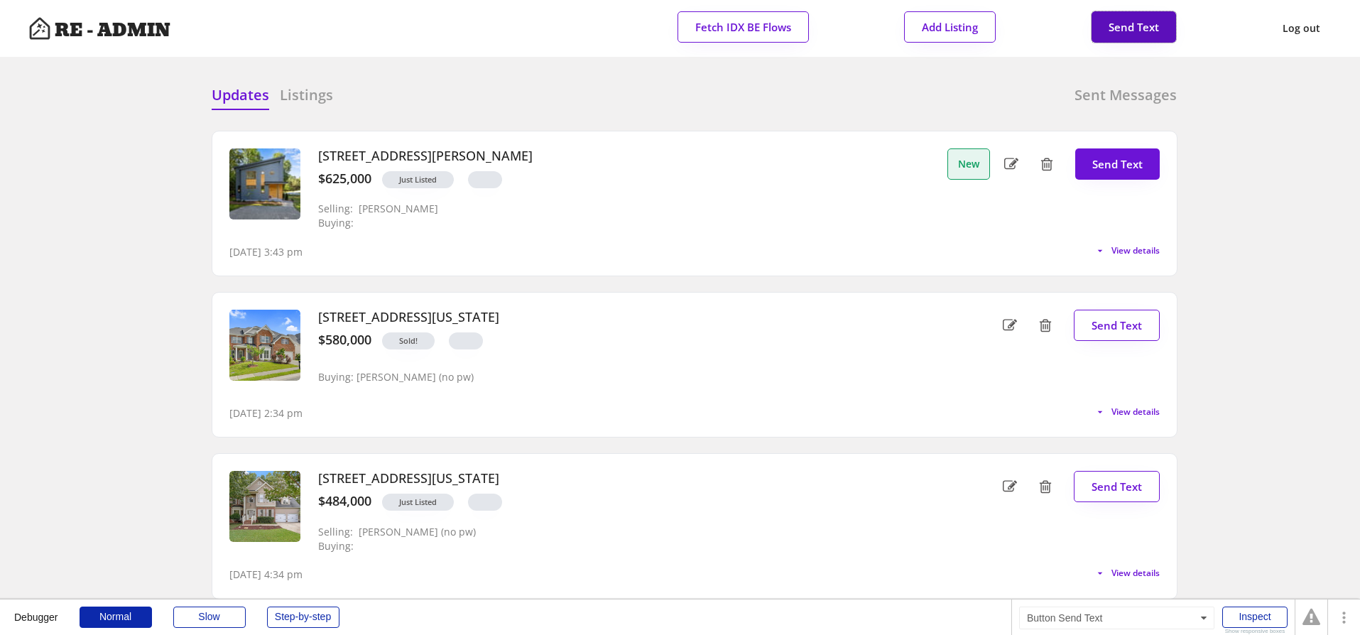
click at [1132, 24] on button "Send Text" at bounding box center [1133, 26] width 84 height 31
select select "raleigh"
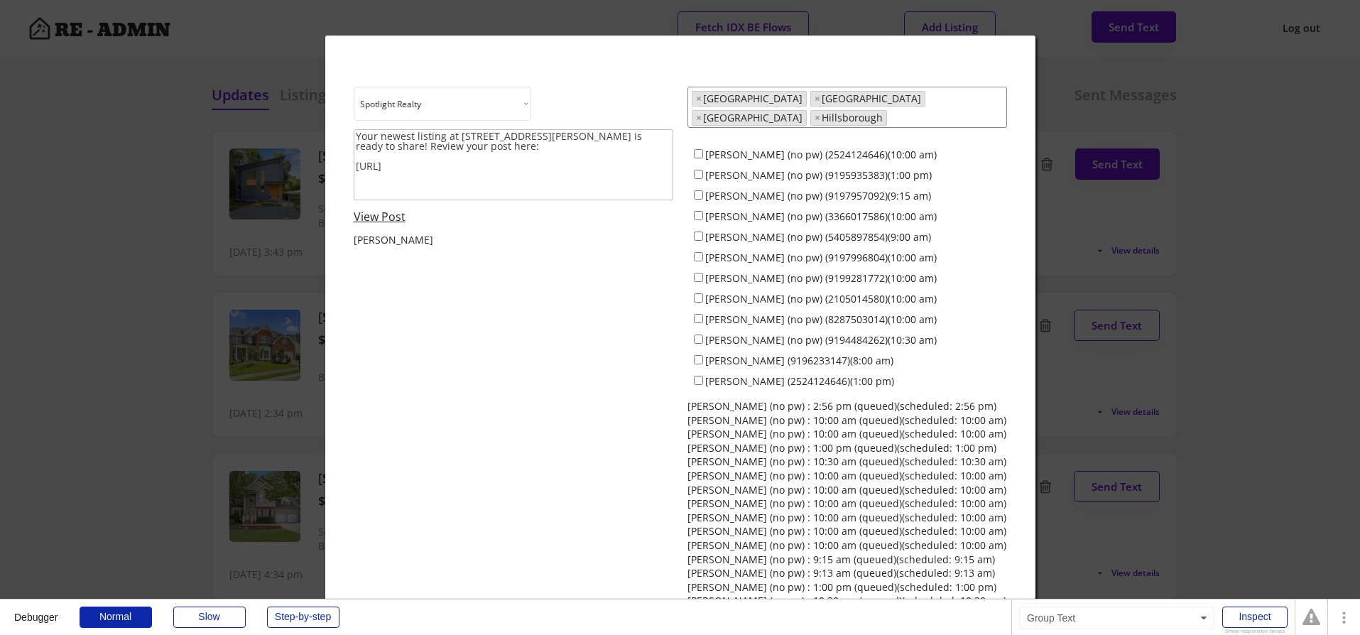
click at [472, 87] on select "Choose an option... Spotlight Realty Test Brokerage Terra Nova" at bounding box center [442, 104] width 177 height 34
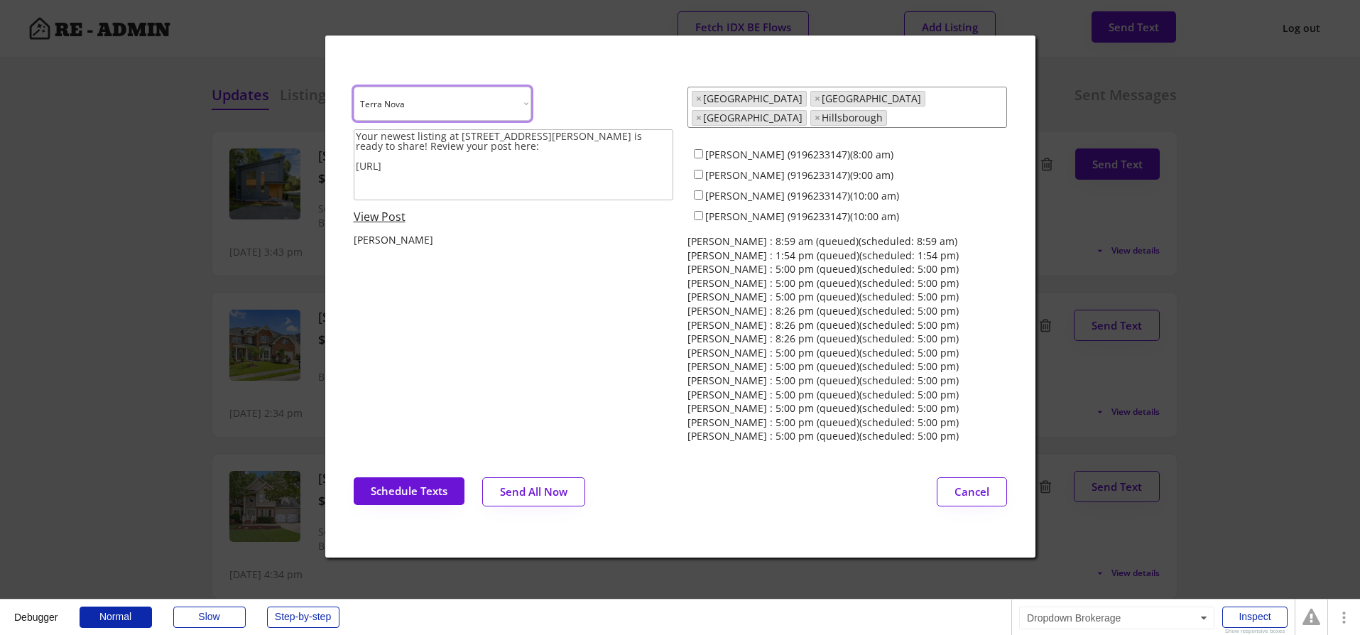
click at [492, 111] on select "Choose an option... Spotlight Realty Test Brokerage Terra Nova" at bounding box center [442, 104] width 177 height 34
select select ""1348695171700984260__LOOKUP__1743599703321x142788062077753970""
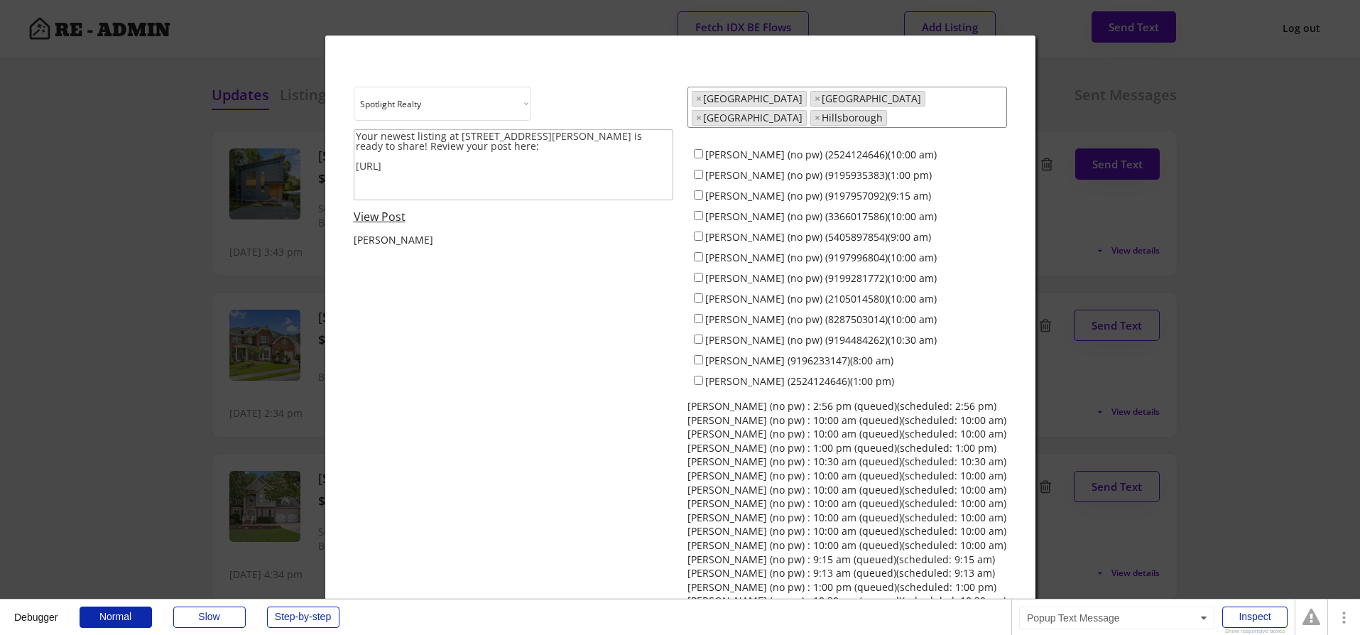
click at [201, 301] on div at bounding box center [680, 317] width 1360 height 635
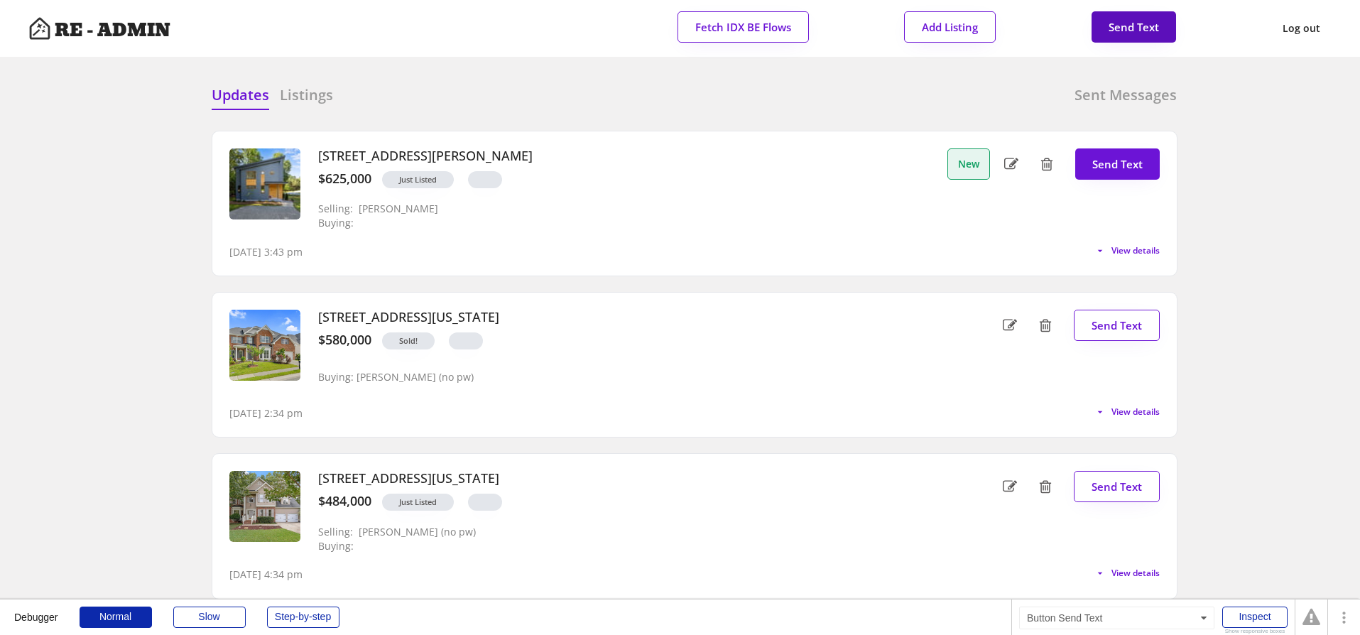
click at [1103, 25] on button "Send Text" at bounding box center [1133, 26] width 84 height 31
select select "raleigh"
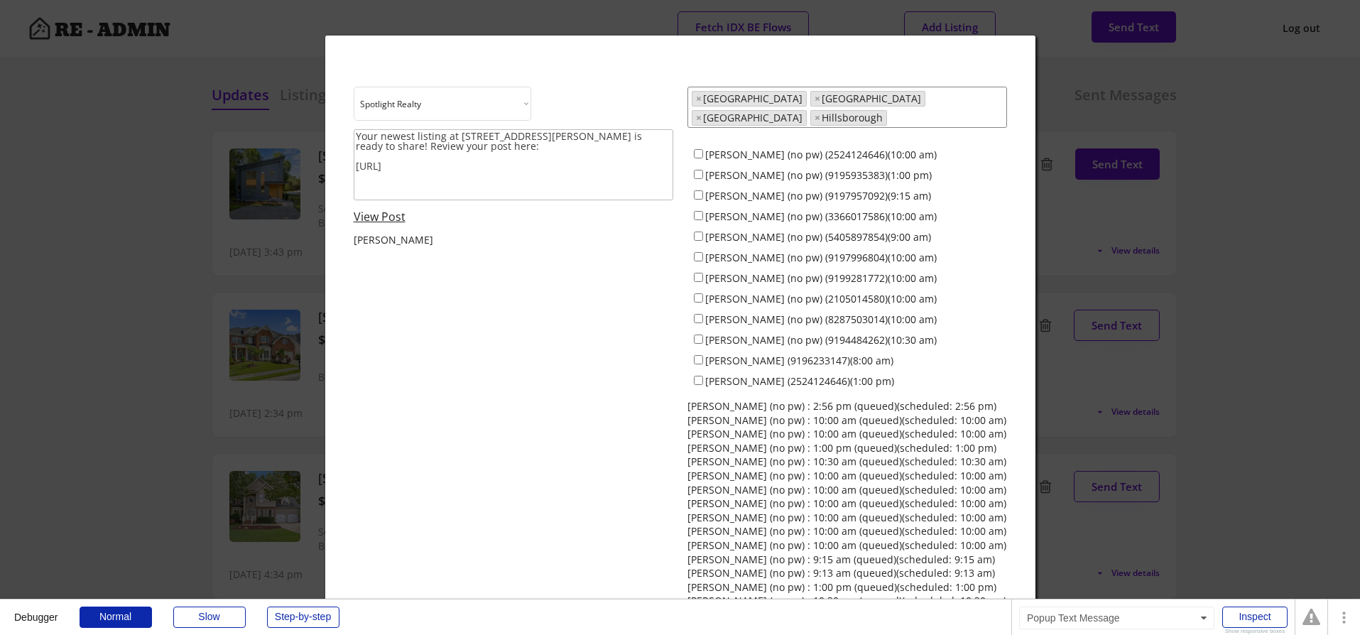
click at [463, 99] on select "Choose an option... Spotlight Realty Terra Nova" at bounding box center [442, 104] width 177 height 34
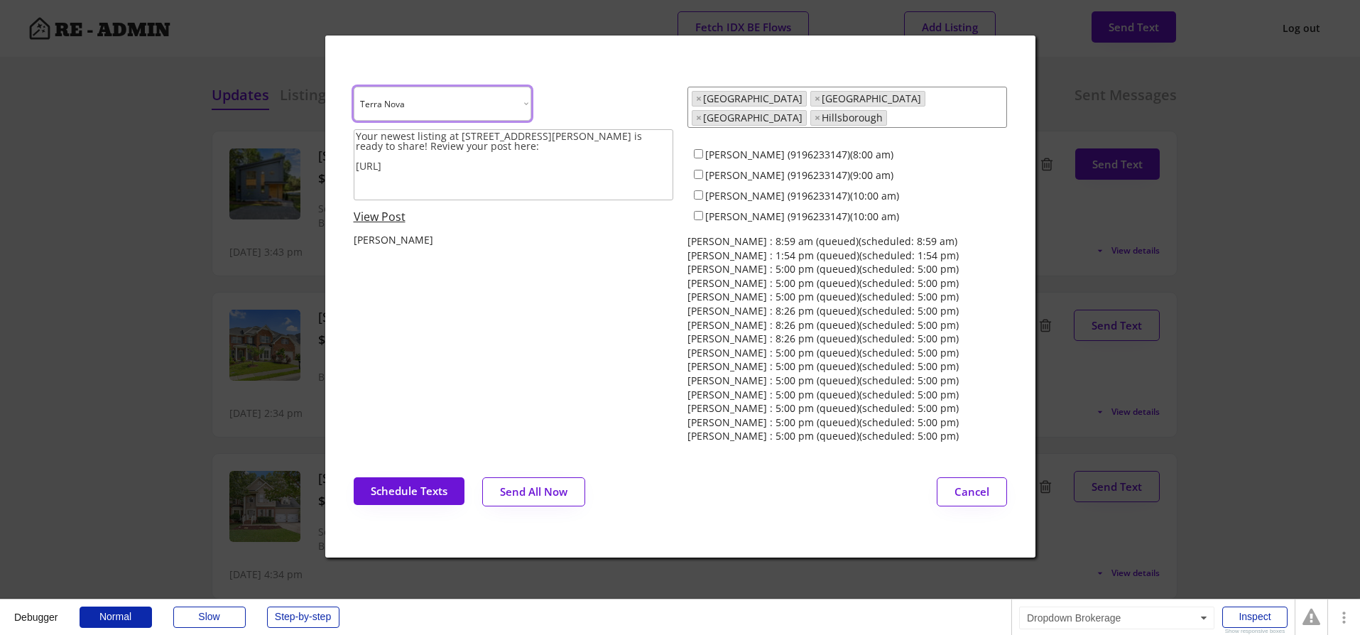
click at [515, 100] on select "Choose an option... Spotlight Realty Terra Nova" at bounding box center [442, 104] width 177 height 34
select select ""1348695171700984260__LOOKUP__1743599703321x142788062077753970""
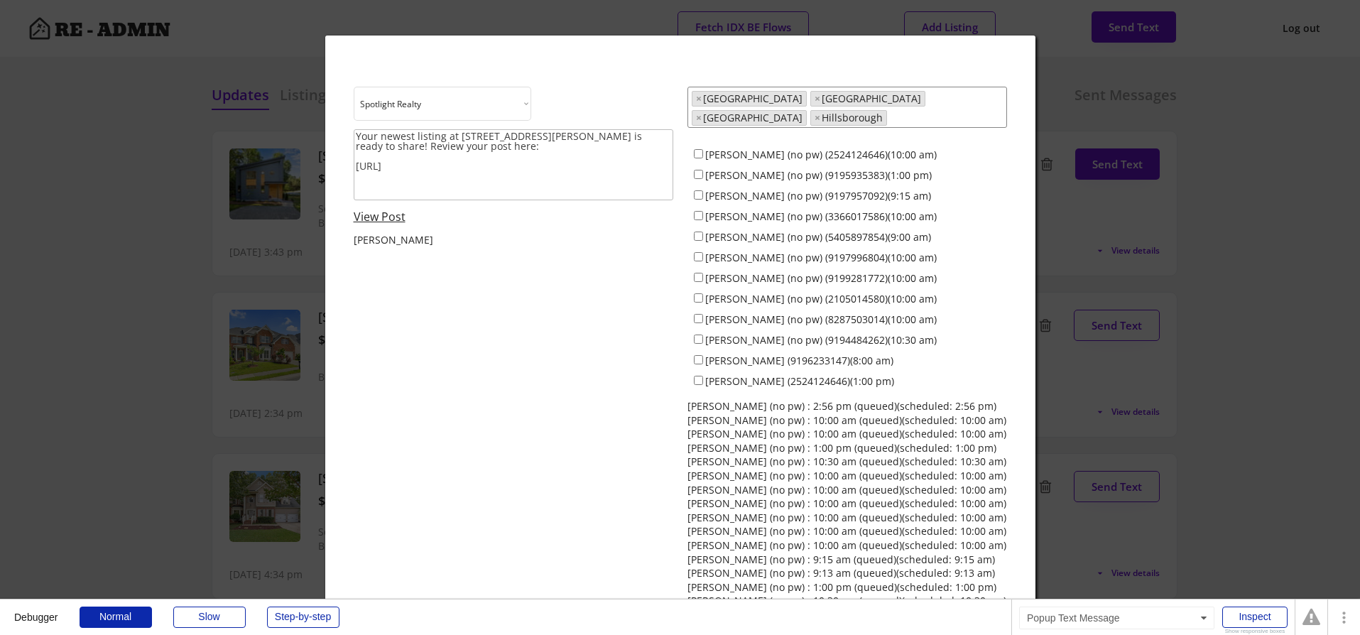
click at [226, 253] on div at bounding box center [680, 317] width 1360 height 635
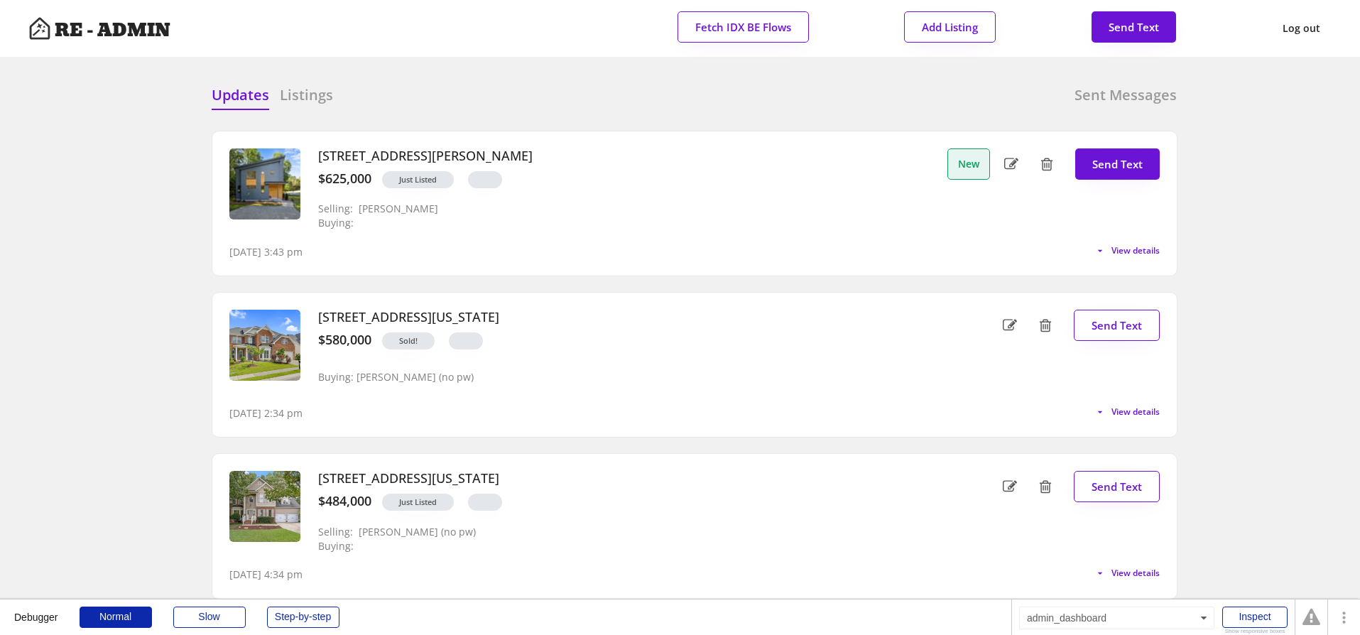
click at [433, 72] on div "Updates Listings Sent Messages 160 Daphine Drive, Hillsborough, NC 27278 $625,0…" at bounding box center [680, 85] width 994 height 34
click at [547, 82] on div "Updates Listings Sent Messages 160 Daphine Drive, Hillsborough, NC 27278 $625,0…" at bounding box center [680, 85] width 994 height 34
click at [1103, 253] on button "View details" at bounding box center [1124, 250] width 70 height 11
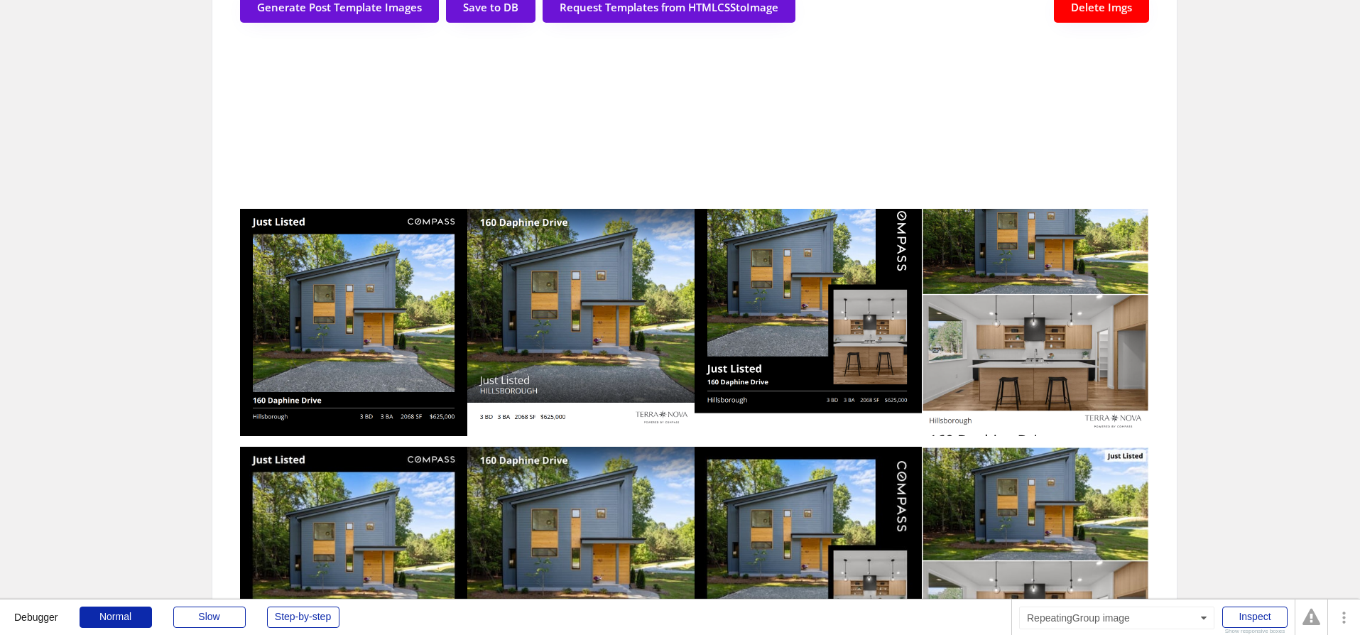
scroll to position [405, 0]
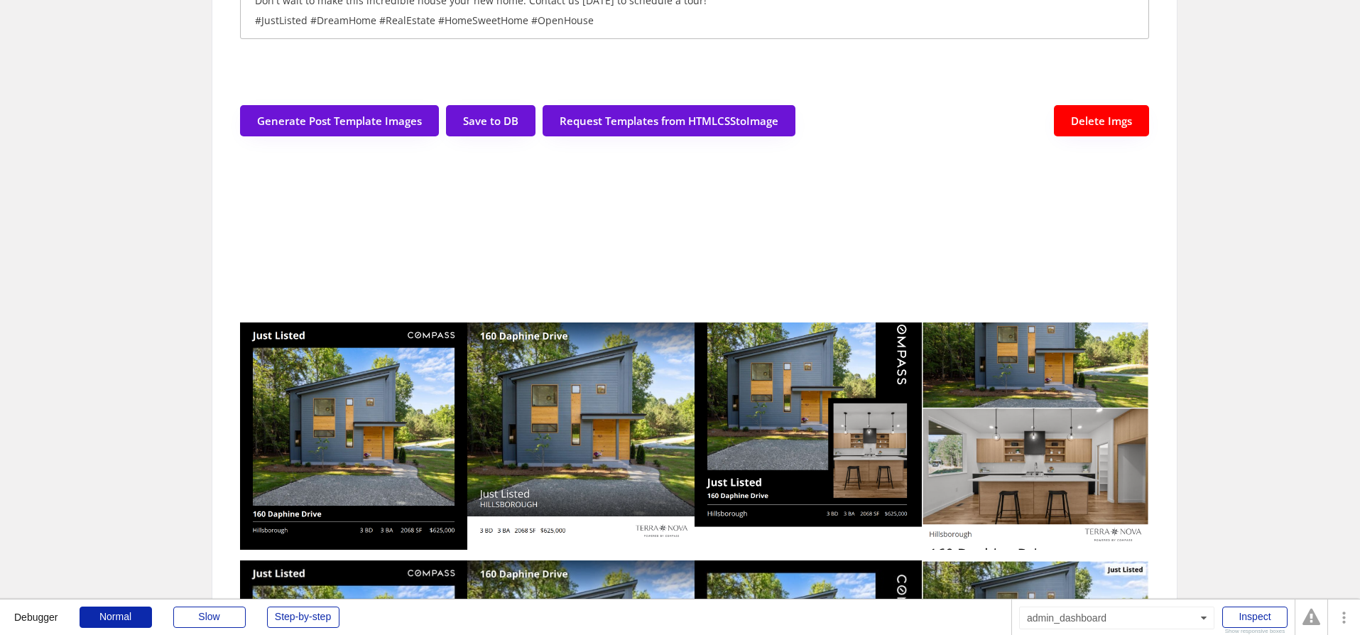
click at [1087, 118] on button "Delete Imgs" at bounding box center [1101, 120] width 95 height 31
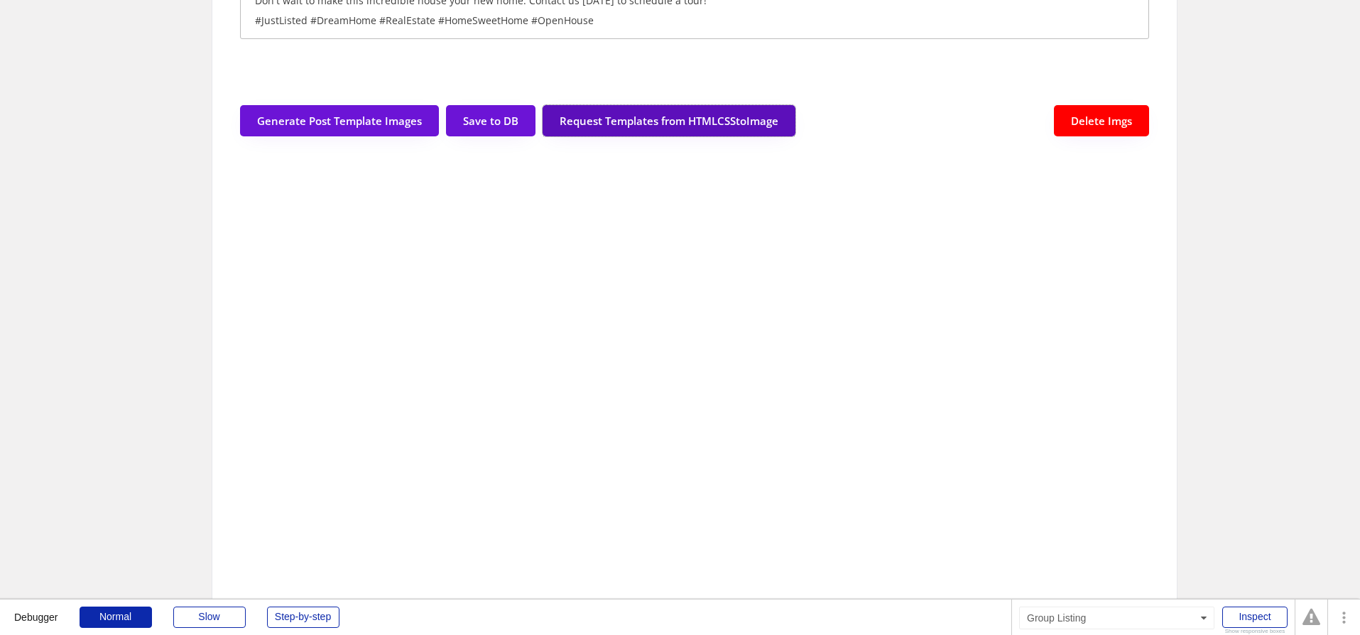
click at [679, 116] on button "Request Templates from HTMLCSStoImage" at bounding box center [668, 120] width 253 height 31
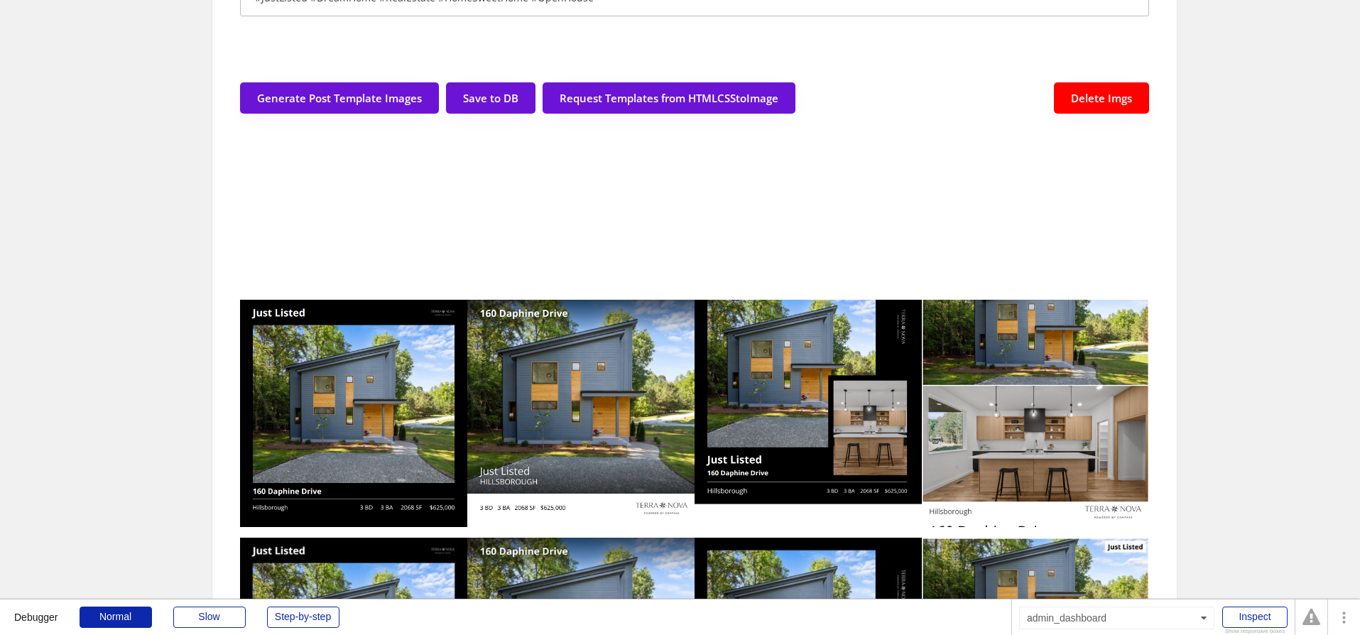
scroll to position [425, 0]
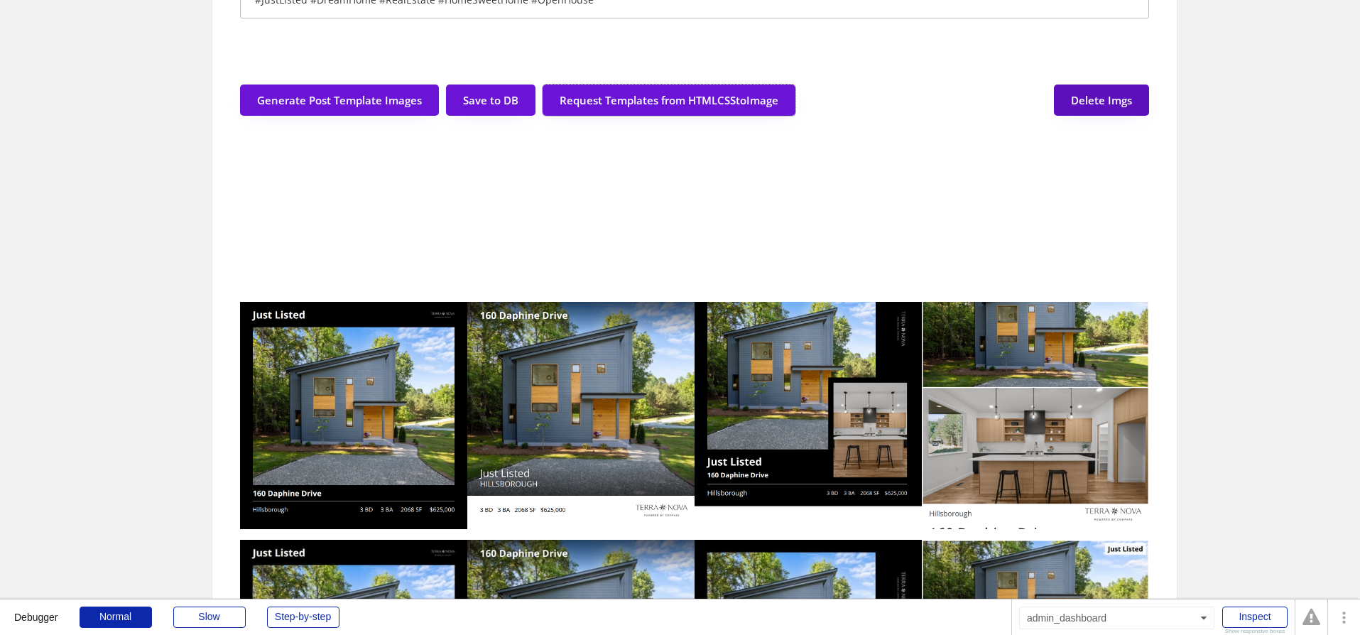
click at [1098, 99] on button "Delete Imgs" at bounding box center [1101, 99] width 95 height 31
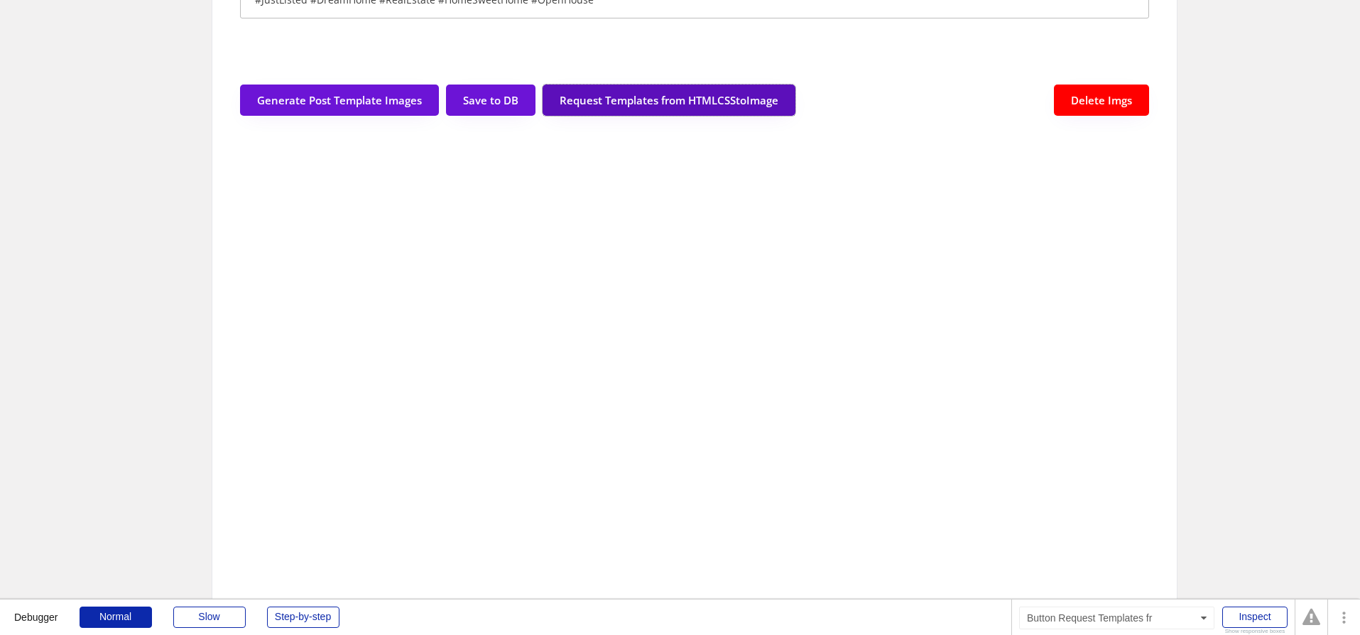
click at [601, 110] on button "Request Templates from HTMLCSStoImage" at bounding box center [668, 99] width 253 height 31
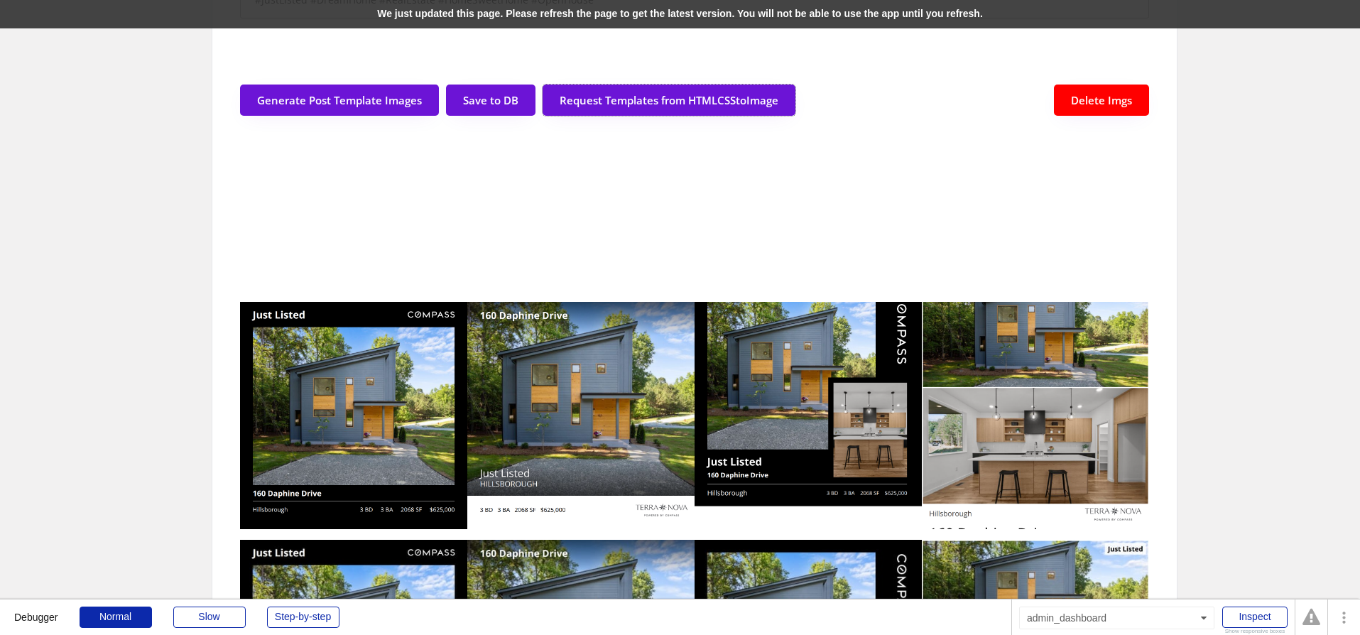
click at [387, 12] on div "We just updated this page. Please refresh the page to get the latest version. Y…" at bounding box center [680, 14] width 1360 height 28
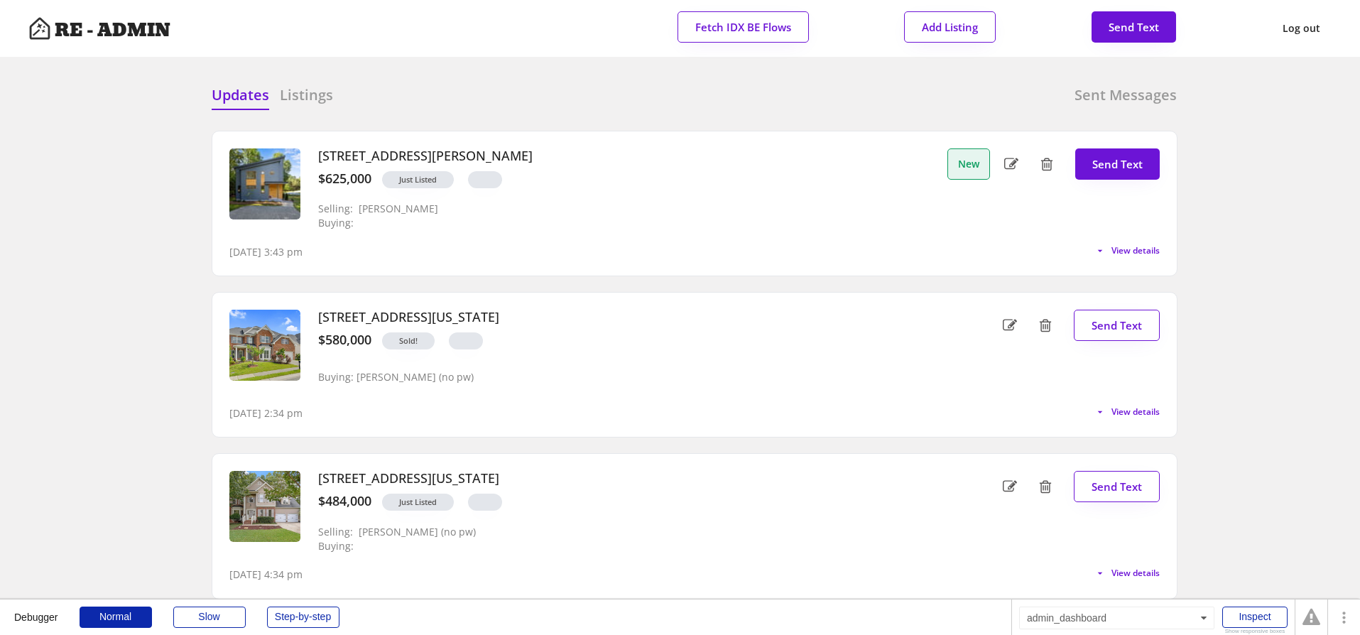
click at [1015, 162] on use at bounding box center [1011, 163] width 14 height 11
select select ""no""
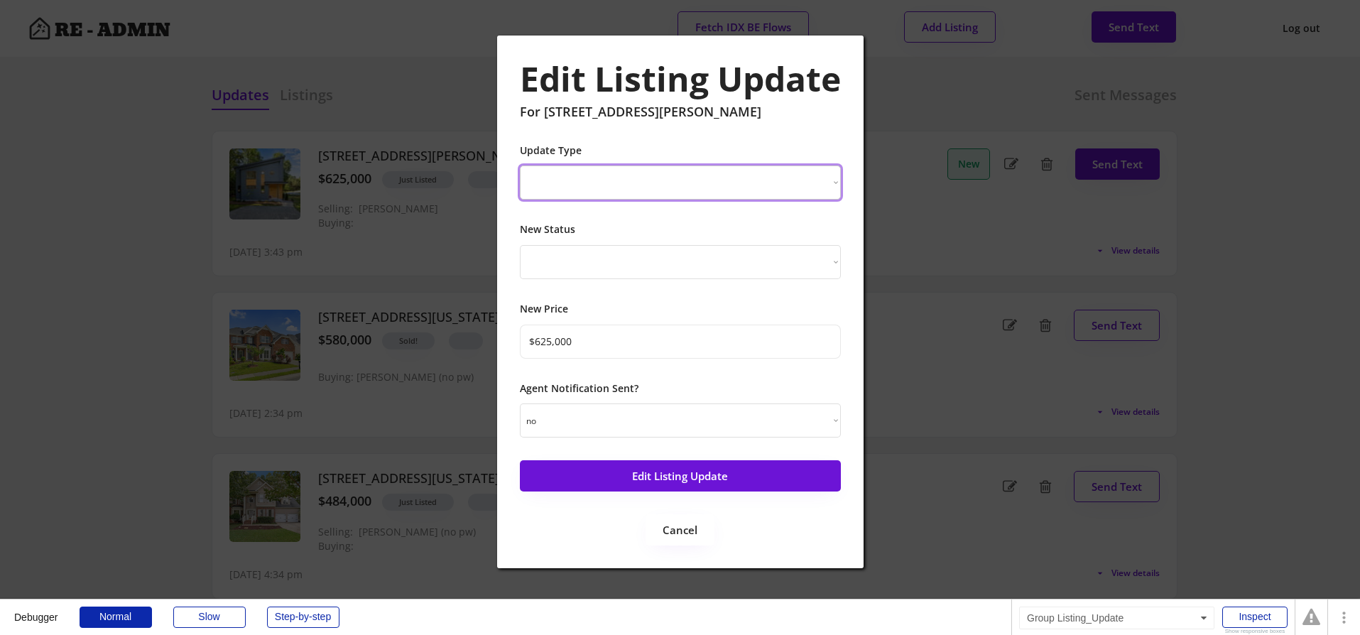
click at [733, 184] on select "New Listing Price Change Status Change" at bounding box center [680, 182] width 321 height 34
select select ""Status Change""
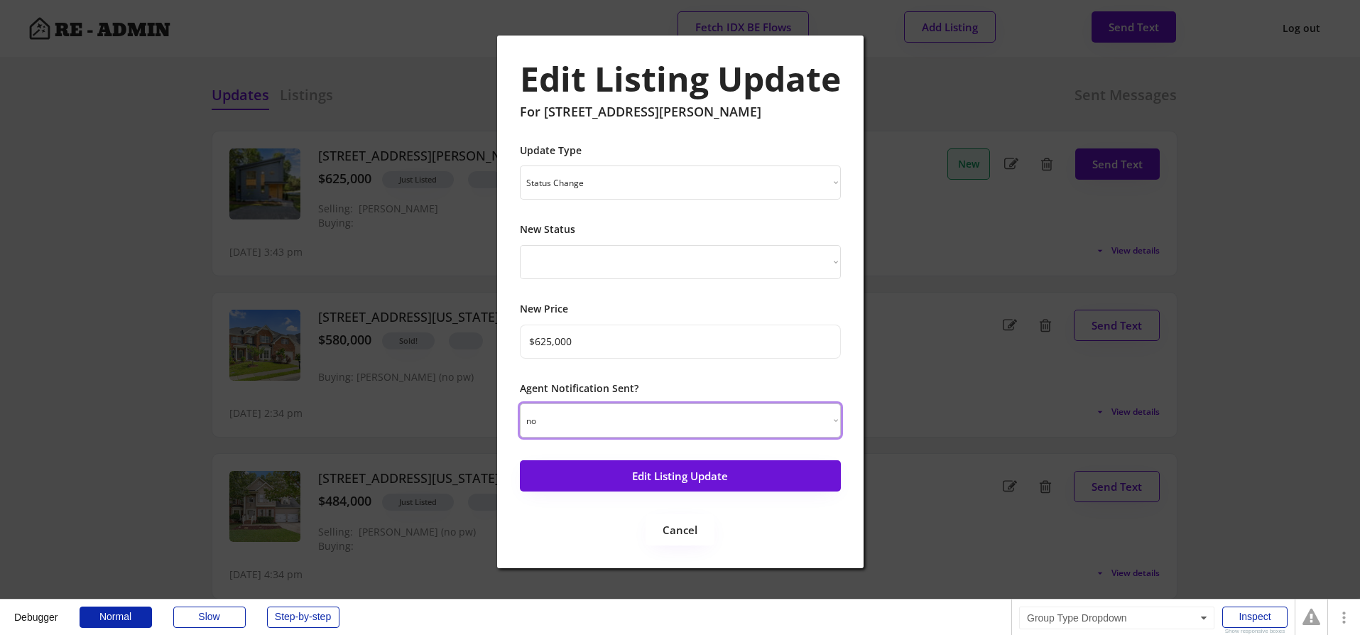
click at [665, 415] on select "yes no" at bounding box center [680, 420] width 321 height 34
select select ""yes""
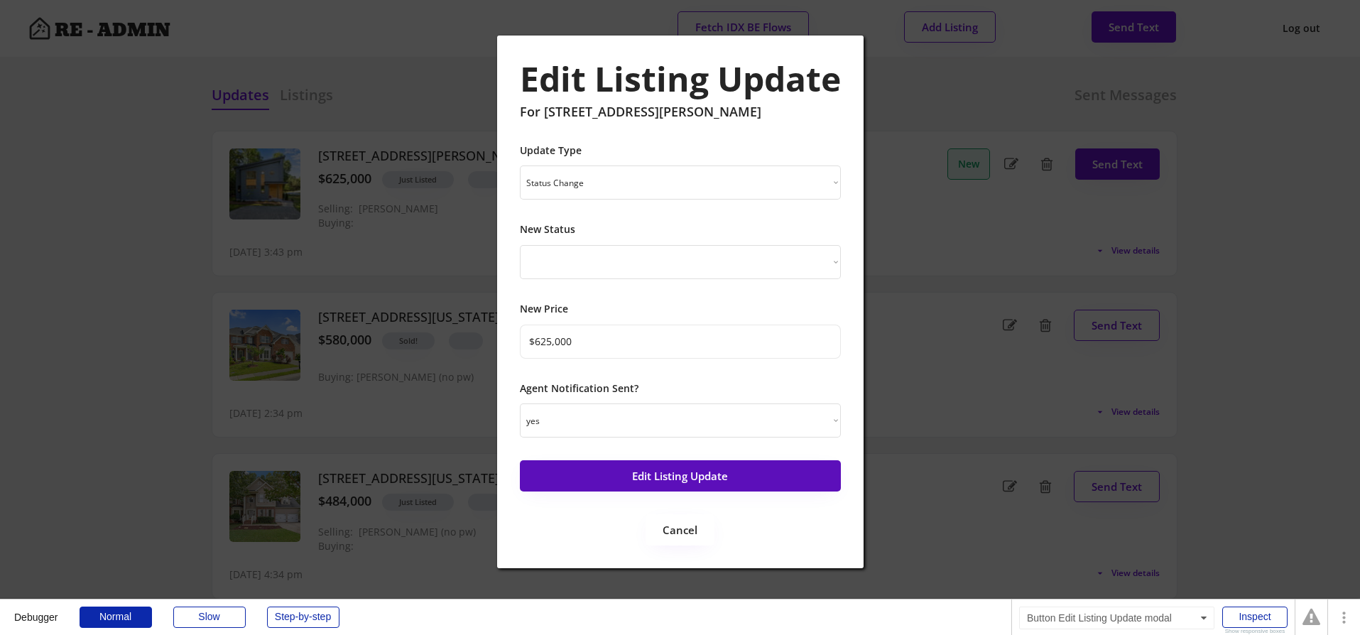
click at [663, 473] on button "Edit Listing Update" at bounding box center [680, 475] width 321 height 31
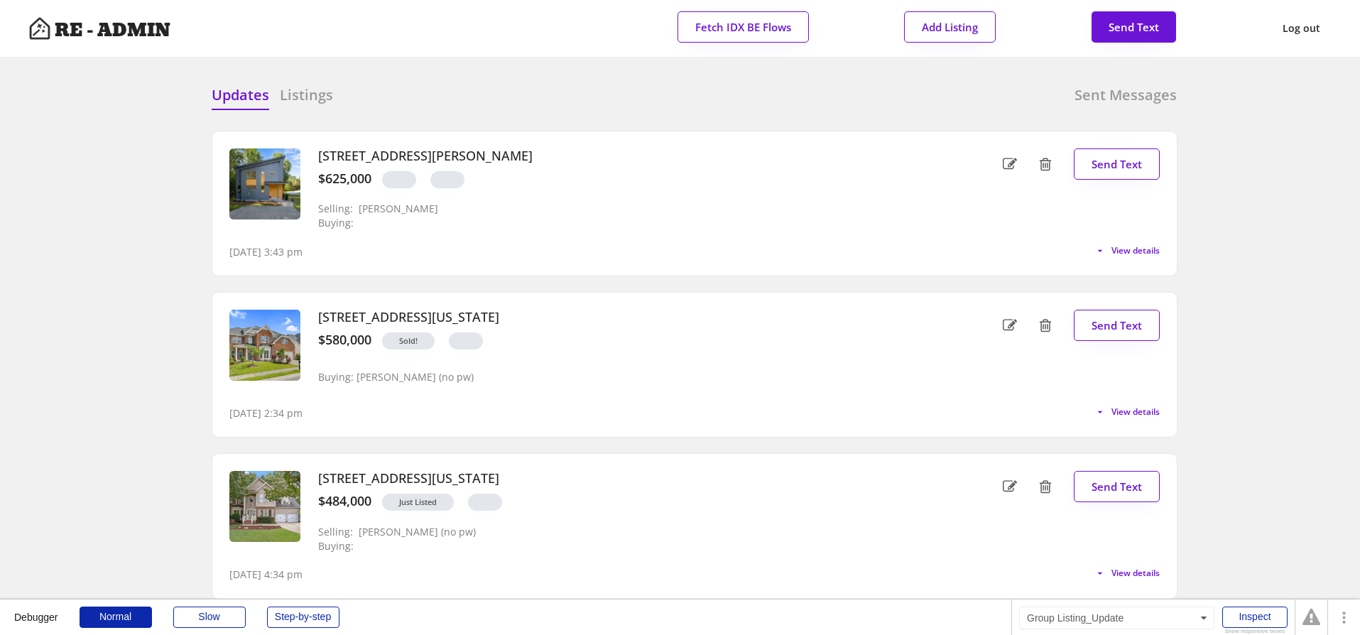
click at [815, 217] on div "160 Daphine Drive, Hillsborough, NC 27278 $625,000 Selling: Kara Pittman Buying:" at bounding box center [622, 189] width 631 height 82
